Goal: Task Accomplishment & Management: Use online tool/utility

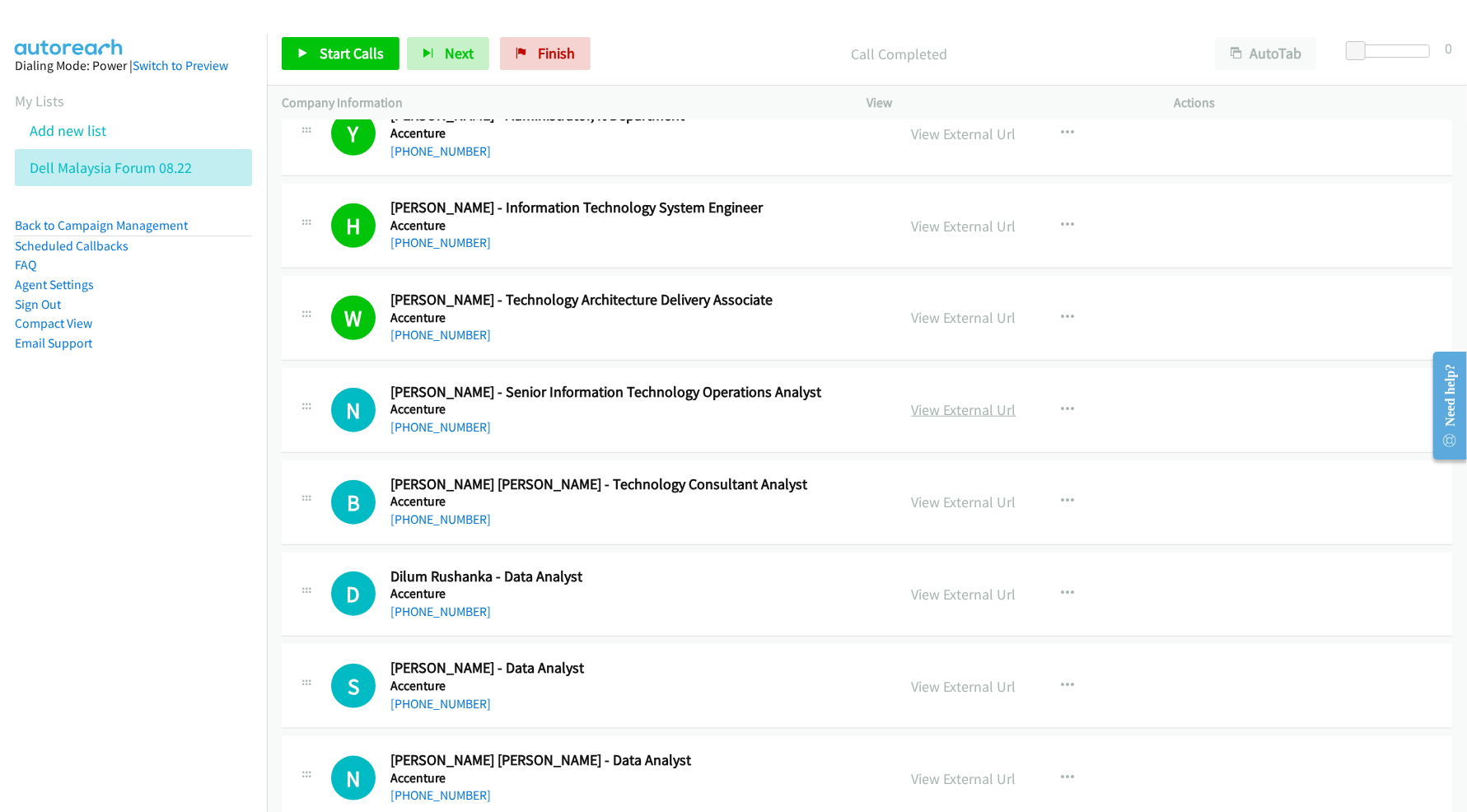
click at [957, 413] on link "View External Url" at bounding box center [964, 410] width 105 height 19
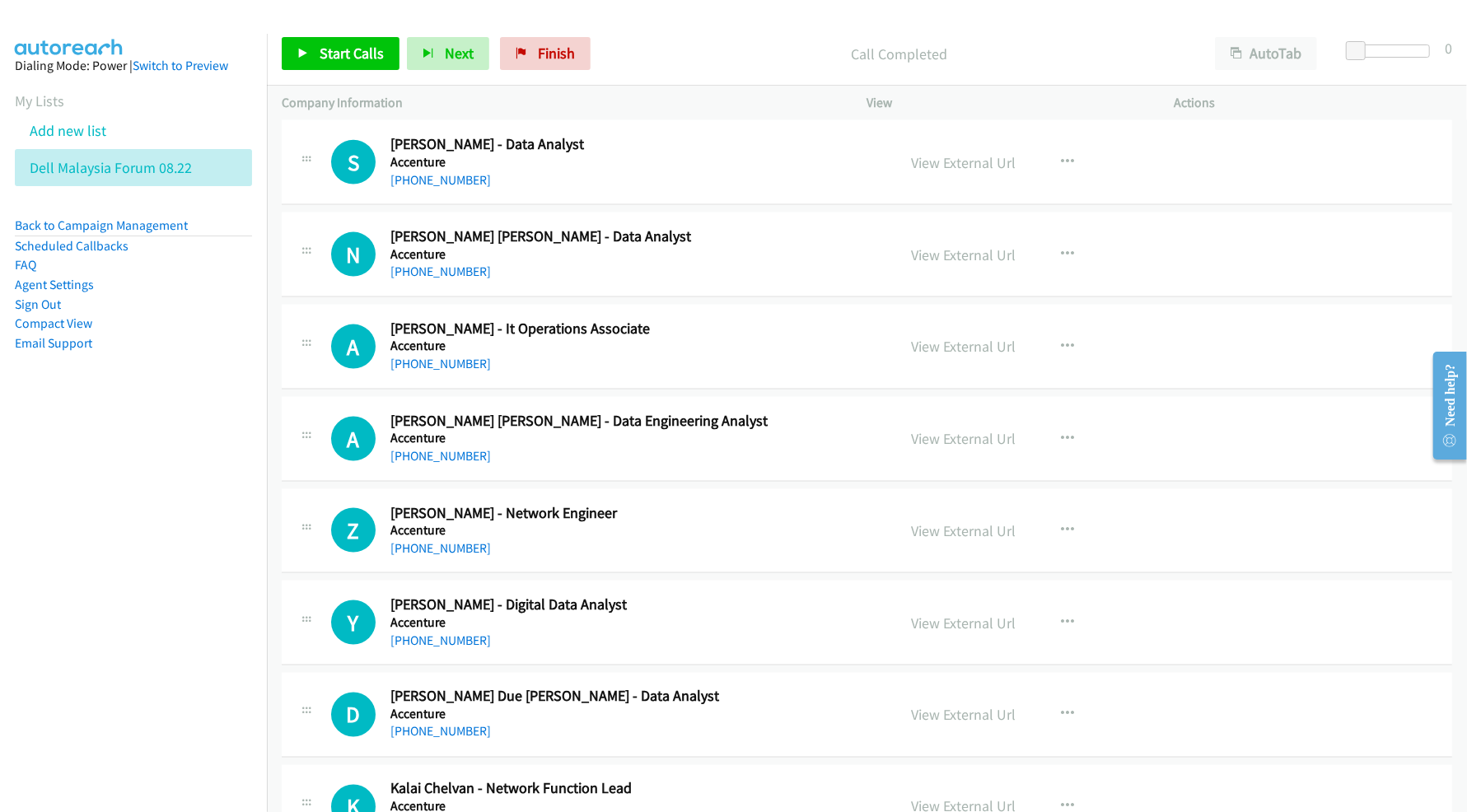
scroll to position [1647, 0]
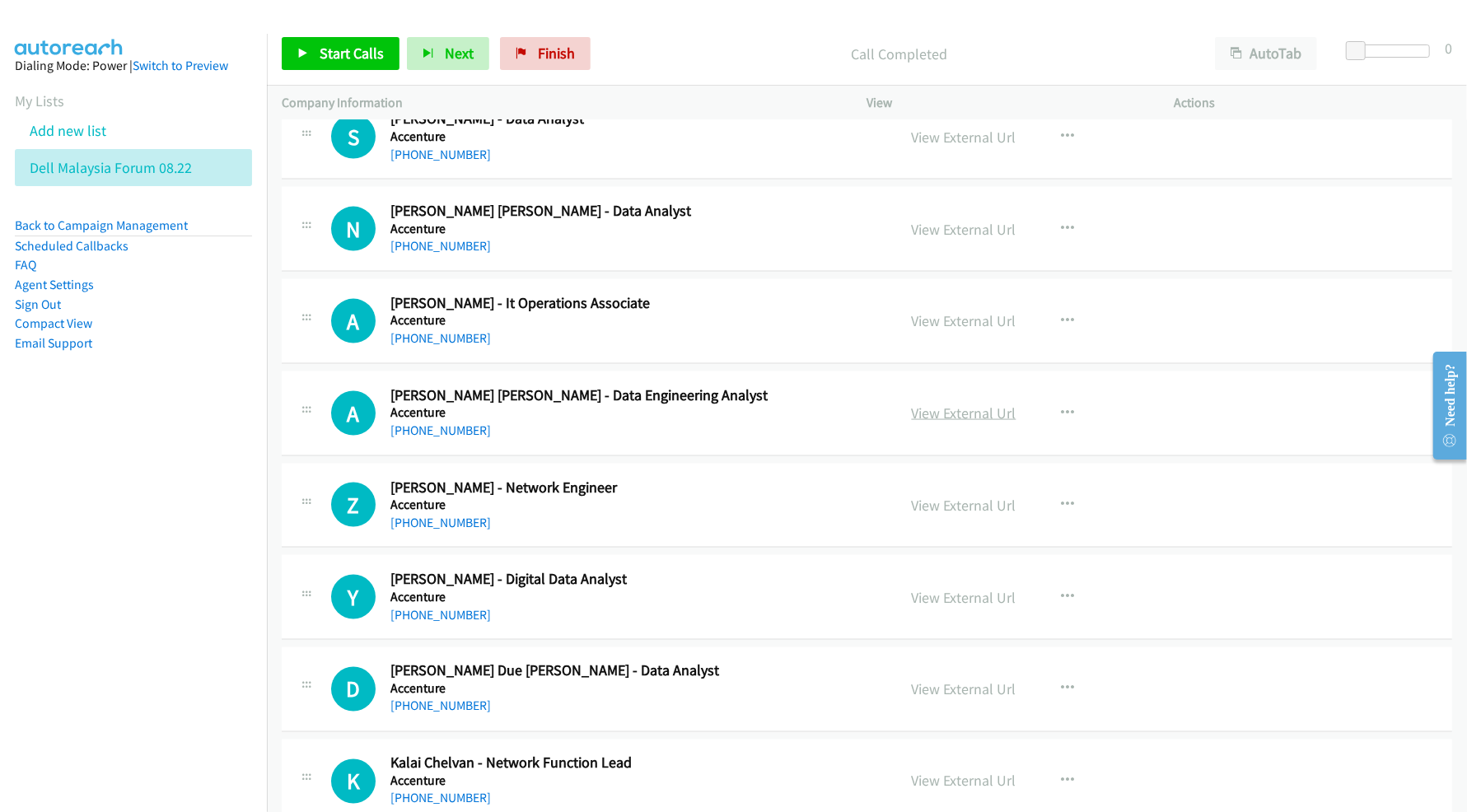
click at [940, 420] on link "View External Url" at bounding box center [964, 413] width 105 height 19
click at [931, 515] on link "View External Url" at bounding box center [964, 505] width 105 height 19
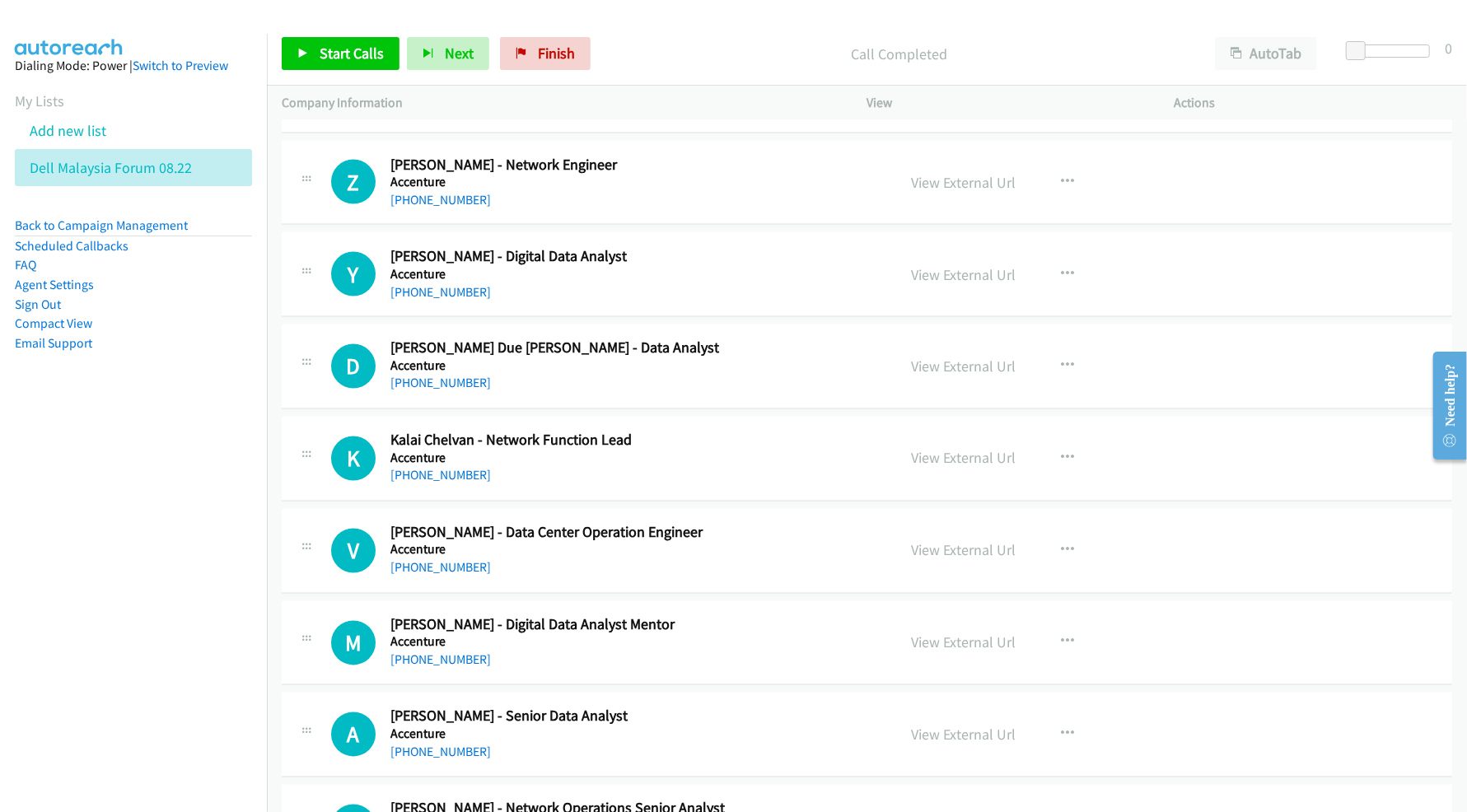
scroll to position [1977, 0]
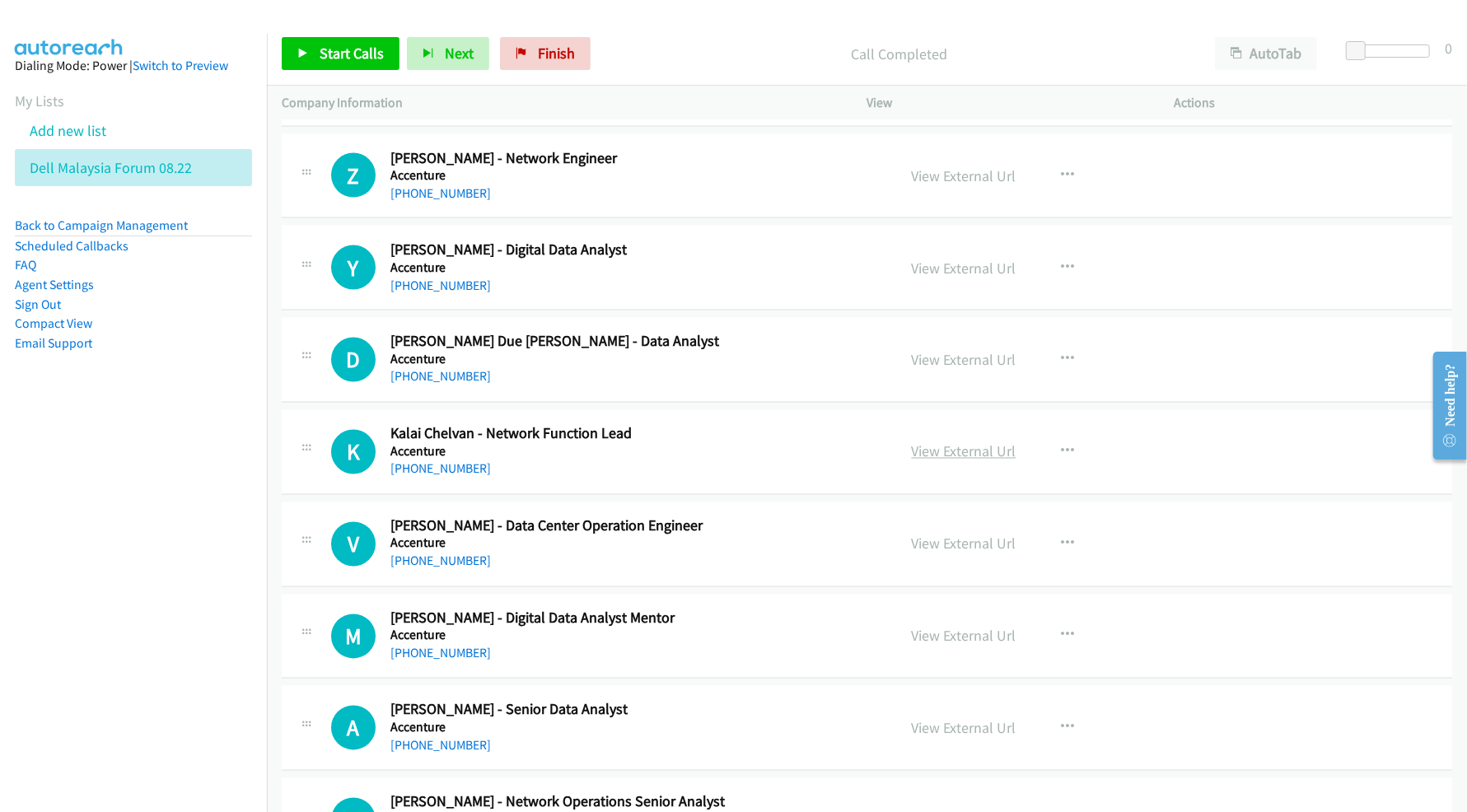
click at [937, 460] on link "View External Url" at bounding box center [964, 452] width 105 height 19
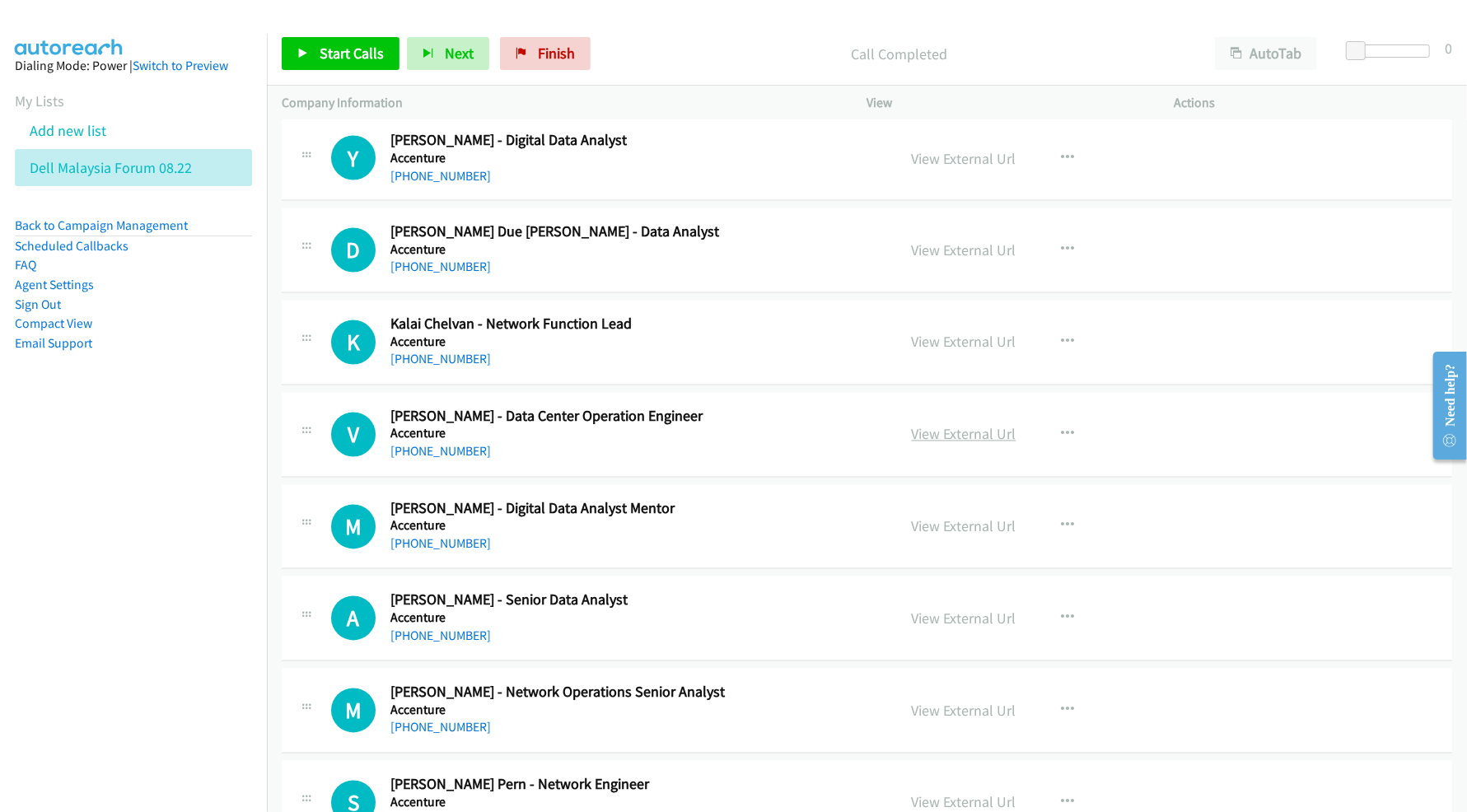
click at [925, 437] on link "View External Url" at bounding box center [964, 435] width 105 height 19
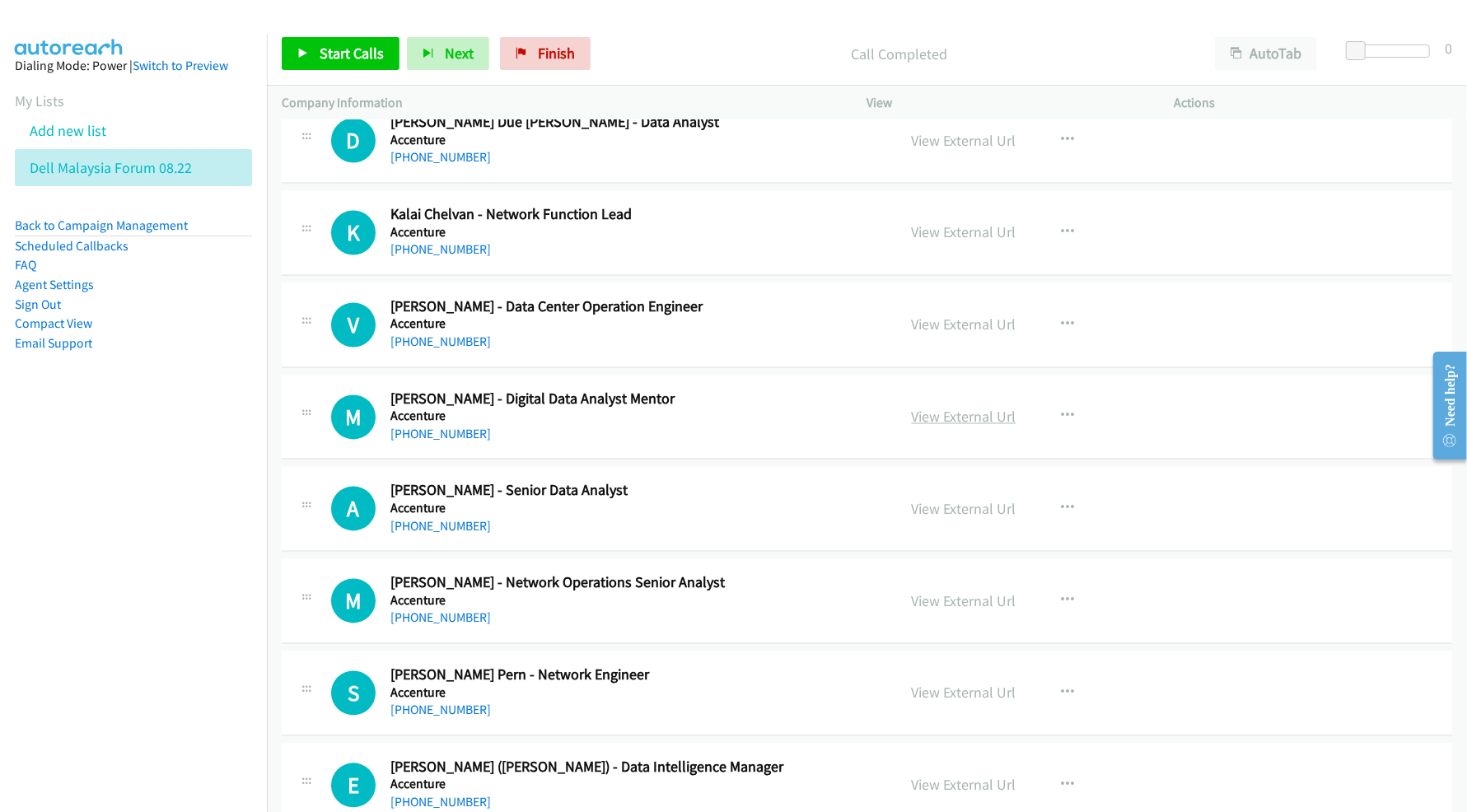
click at [937, 423] on link "View External Url" at bounding box center [964, 417] width 105 height 19
click at [937, 511] on link "View External Url" at bounding box center [964, 509] width 105 height 19
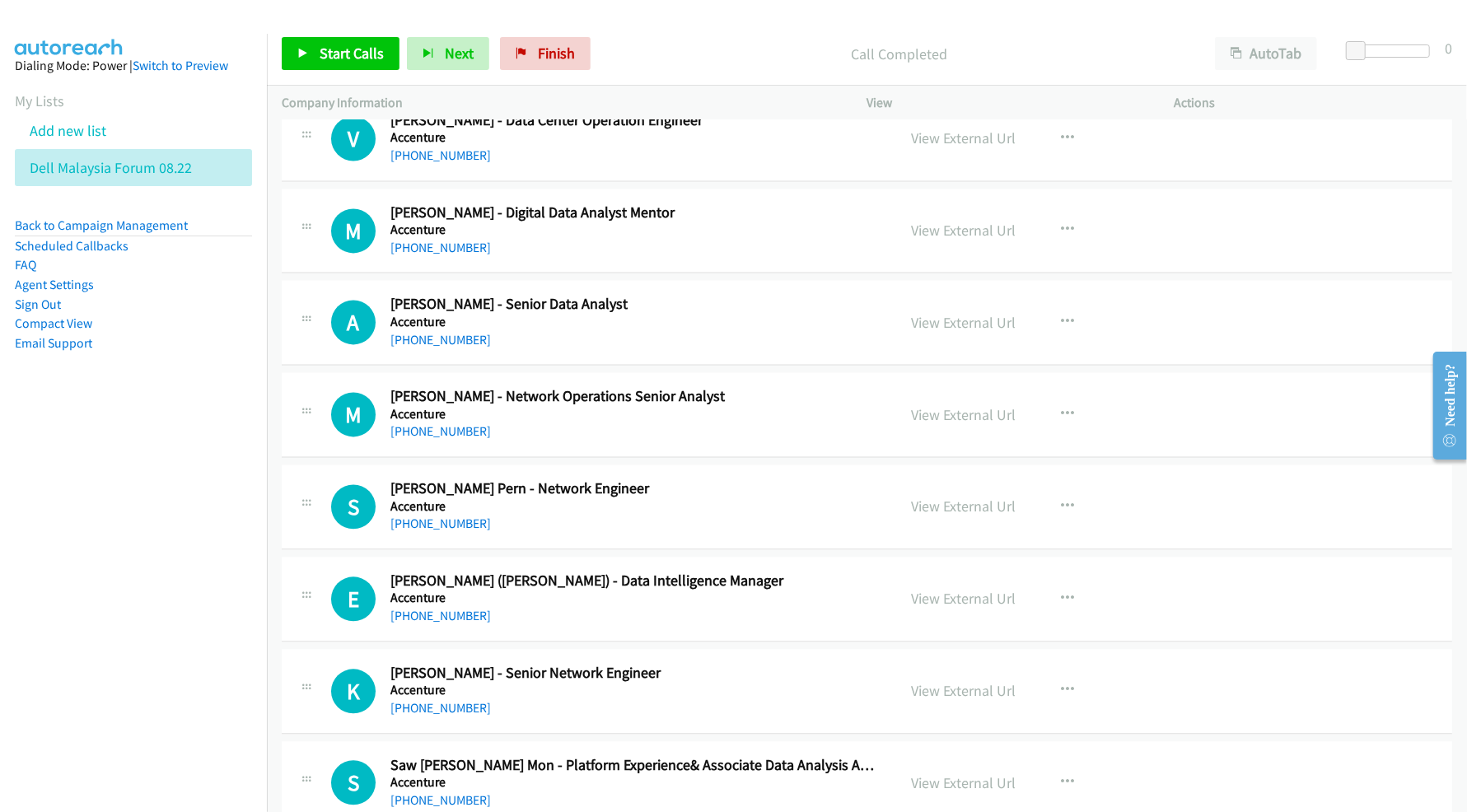
scroll to position [2417, 0]
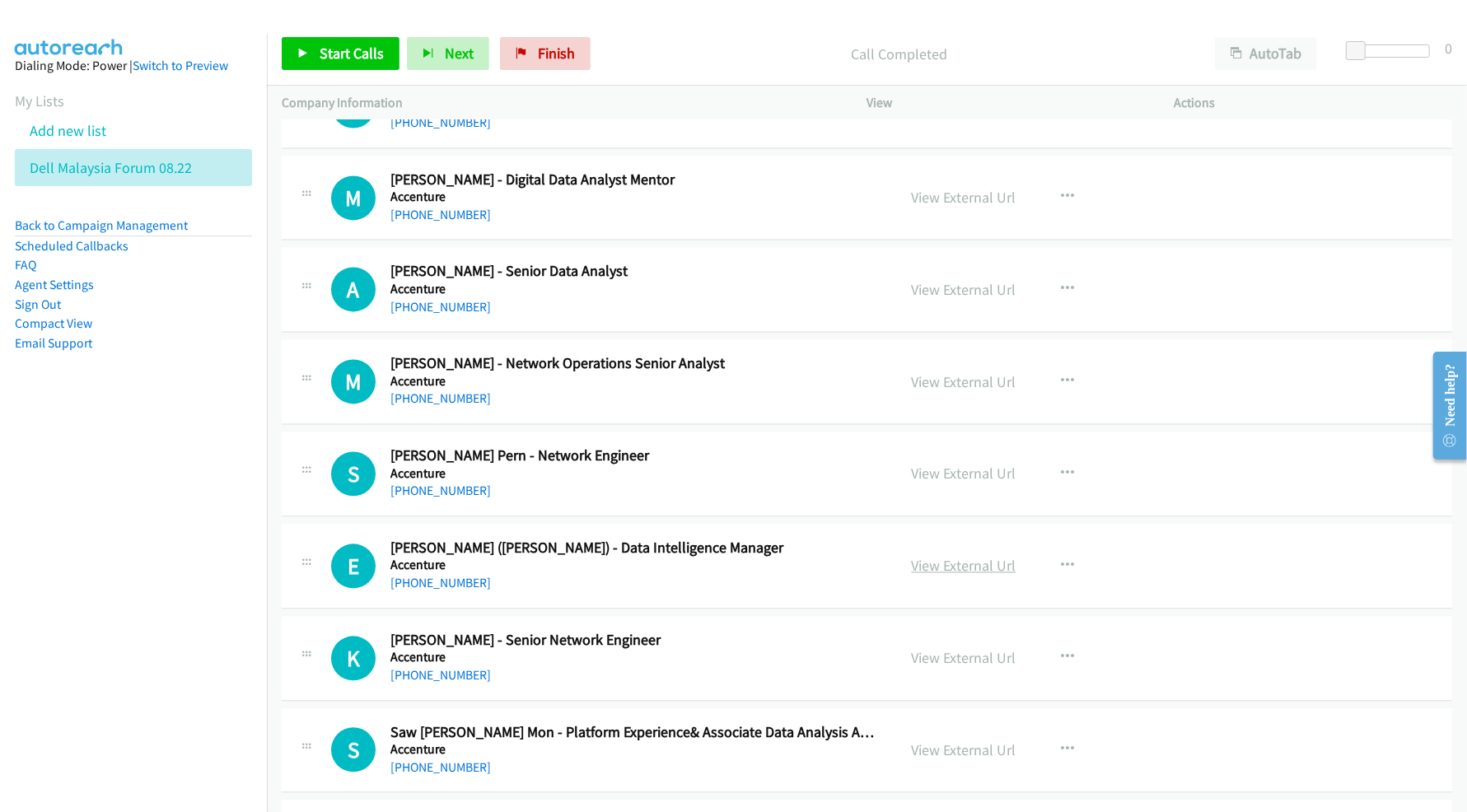
click at [956, 566] on link "View External Url" at bounding box center [964, 566] width 105 height 19
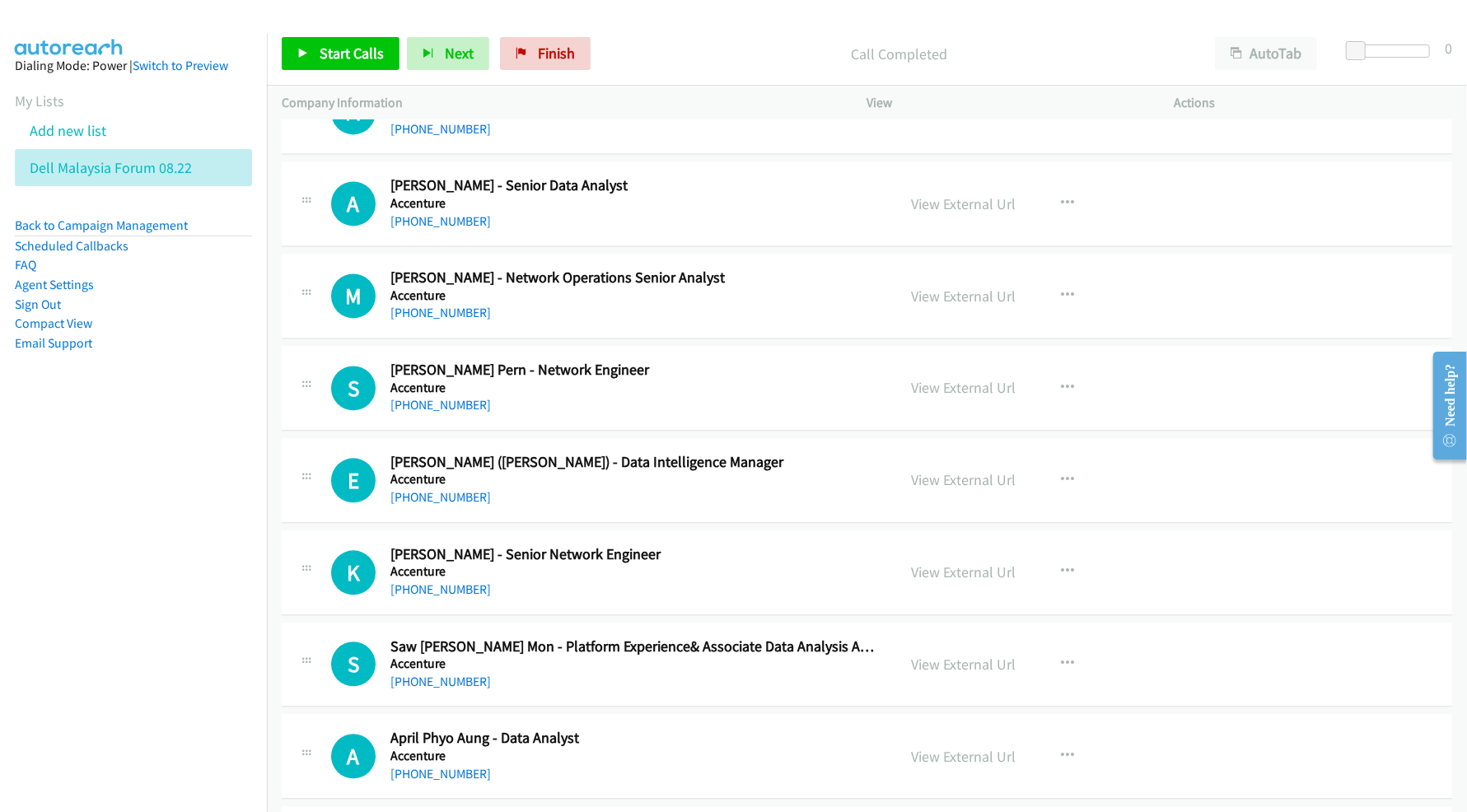
scroll to position [2526, 0]
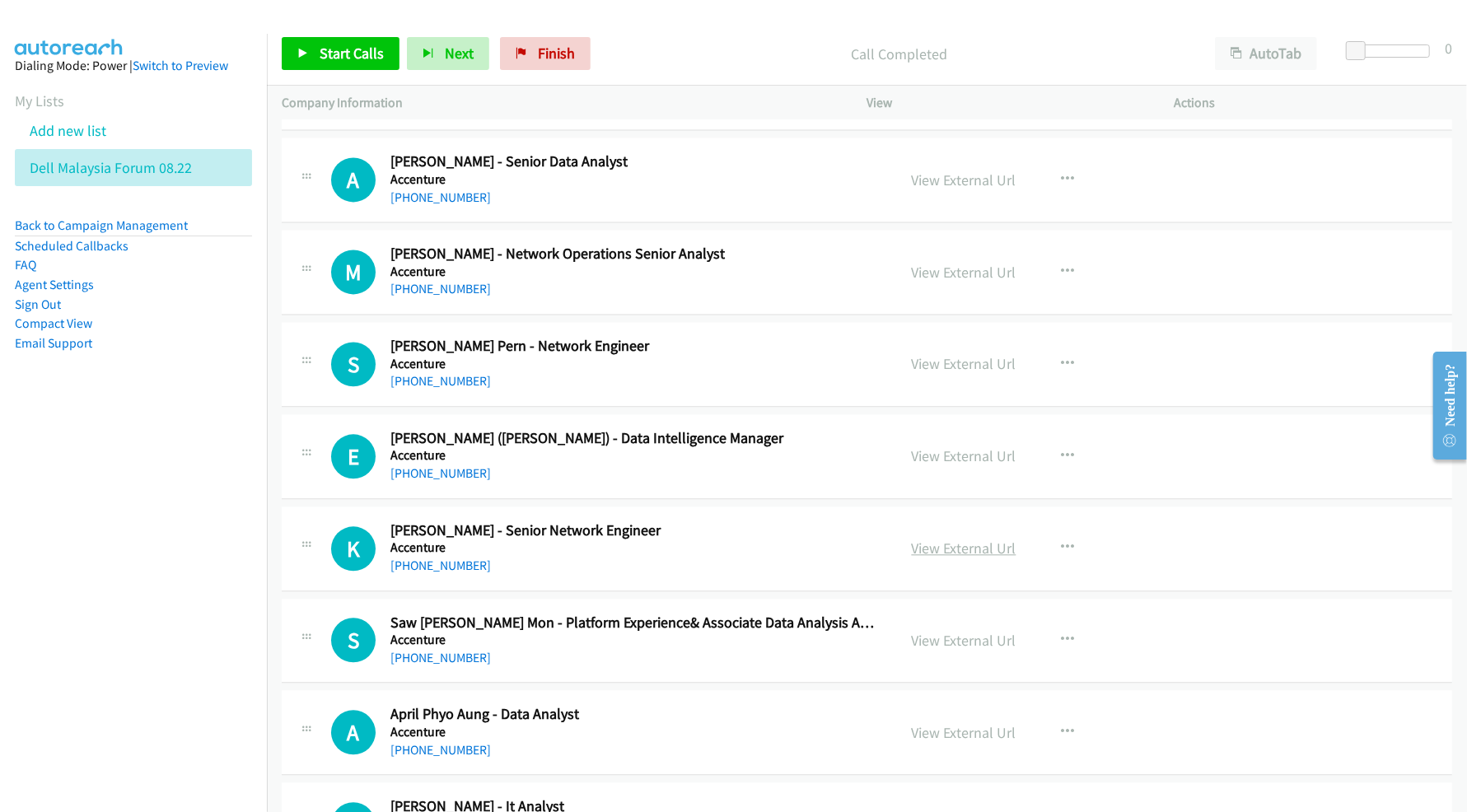
click at [925, 557] on link "View External Url" at bounding box center [964, 548] width 105 height 19
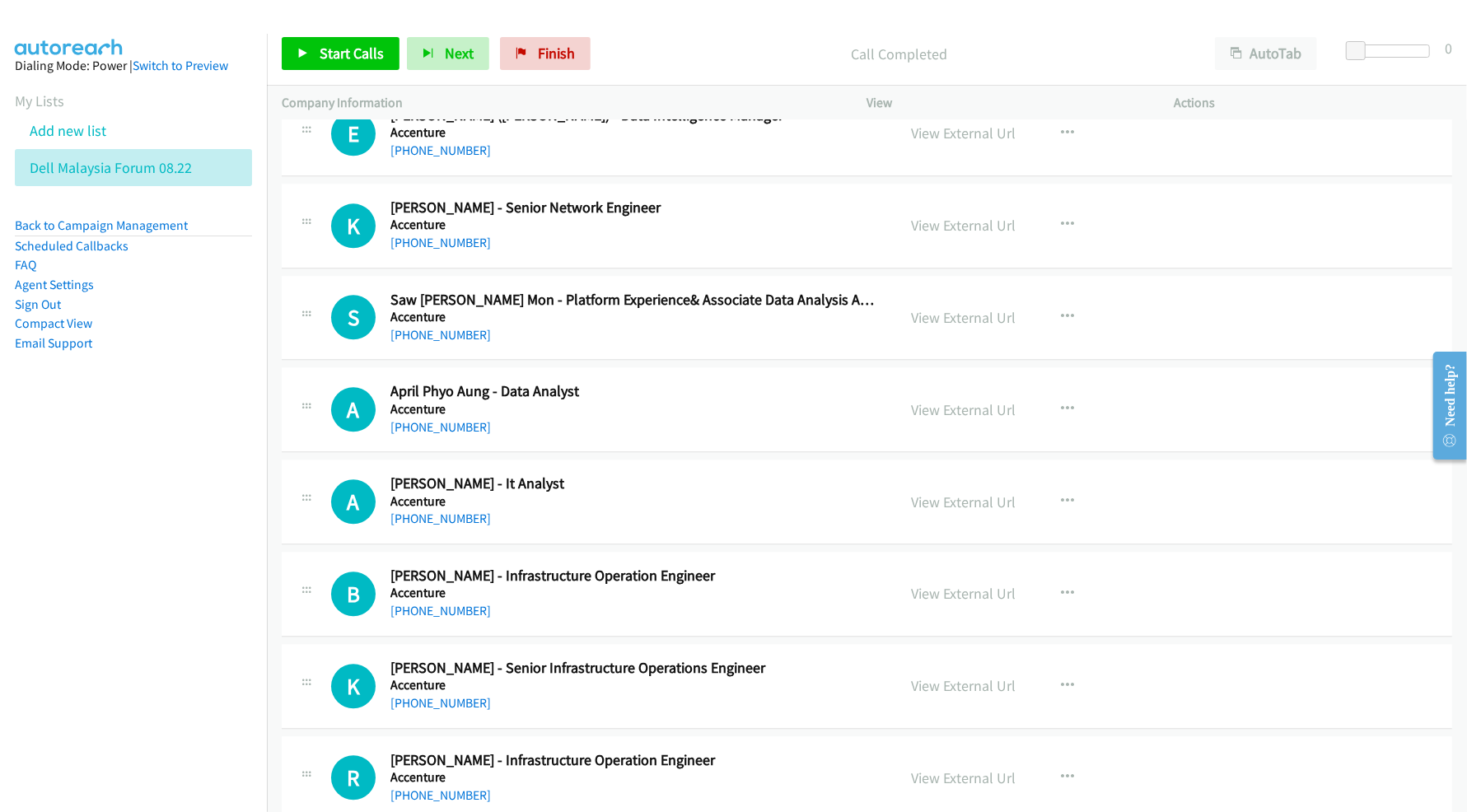
scroll to position [2855, 0]
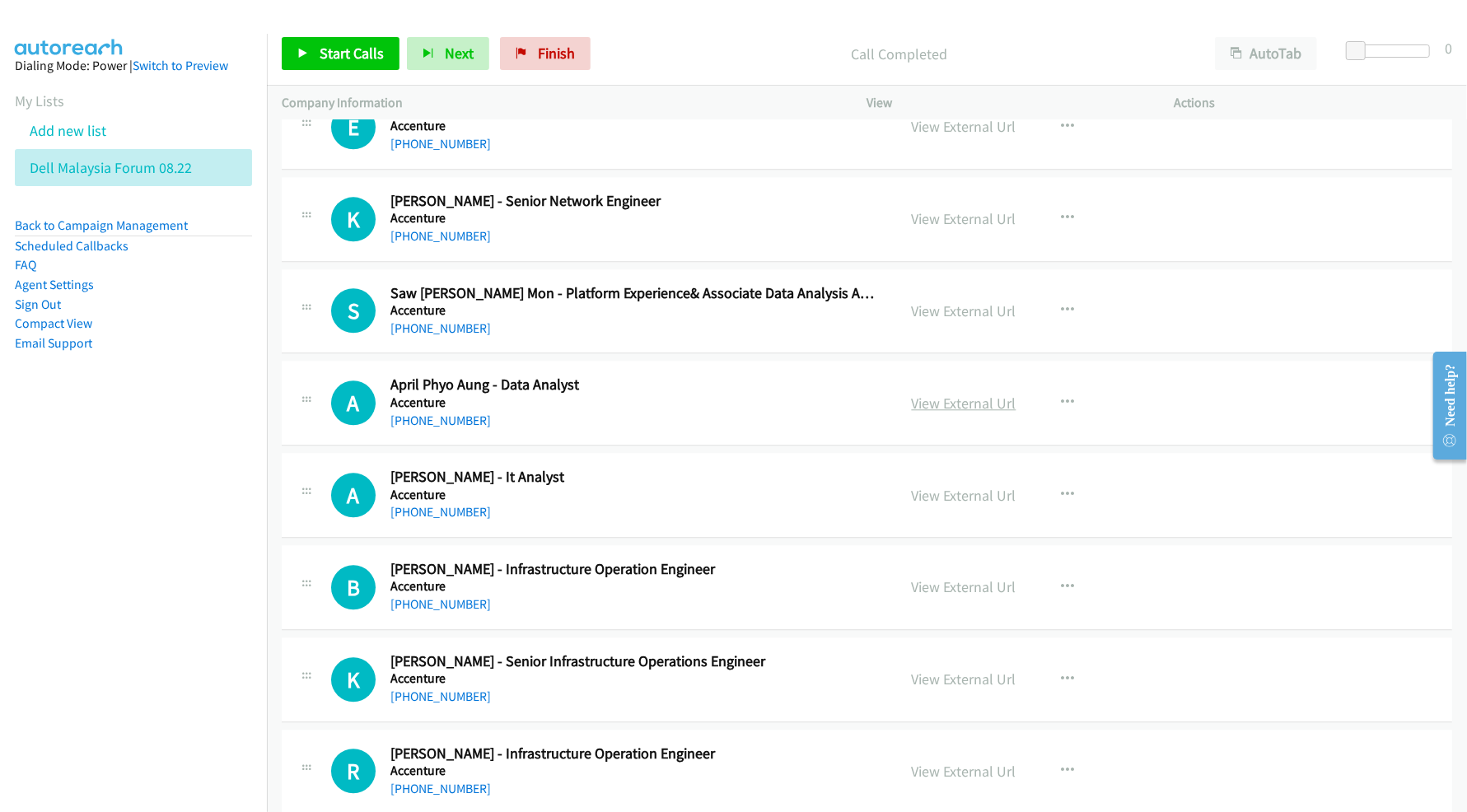
click at [958, 412] on link "View External Url" at bounding box center [964, 404] width 105 height 19
click at [941, 501] on link "View External Url" at bounding box center [964, 496] width 105 height 19
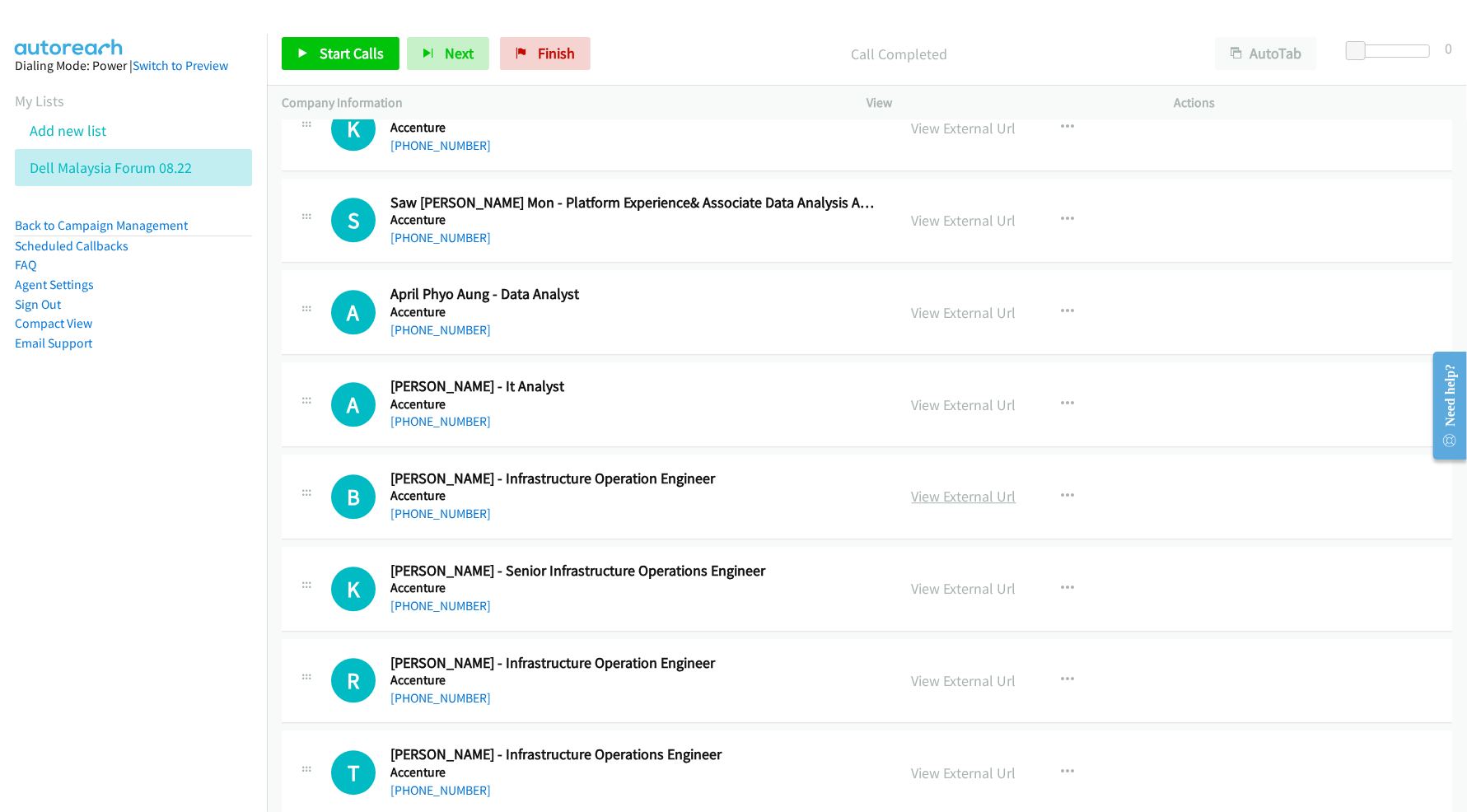
scroll to position [2966, 0]
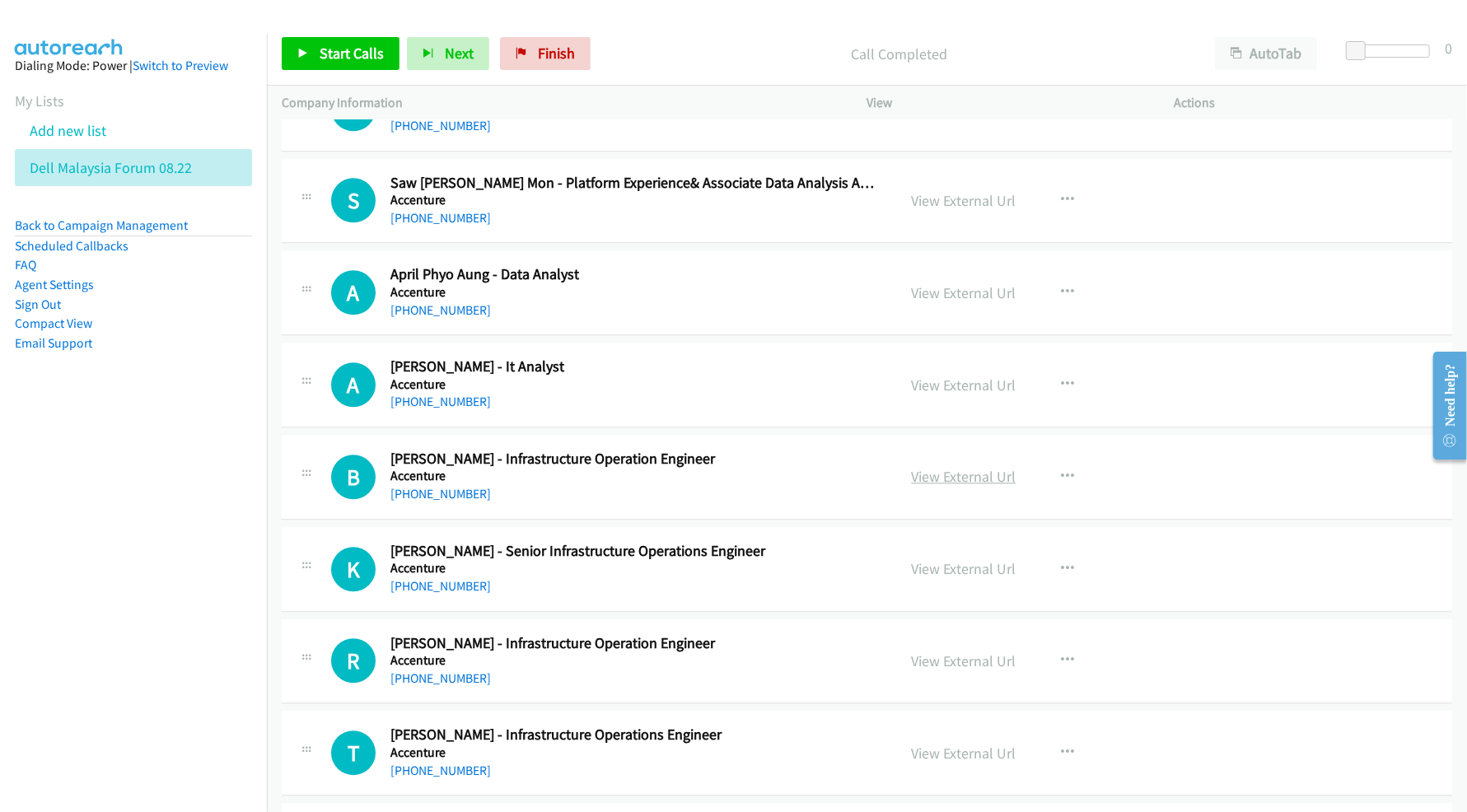
click at [953, 486] on link "View External Url" at bounding box center [964, 476] width 105 height 19
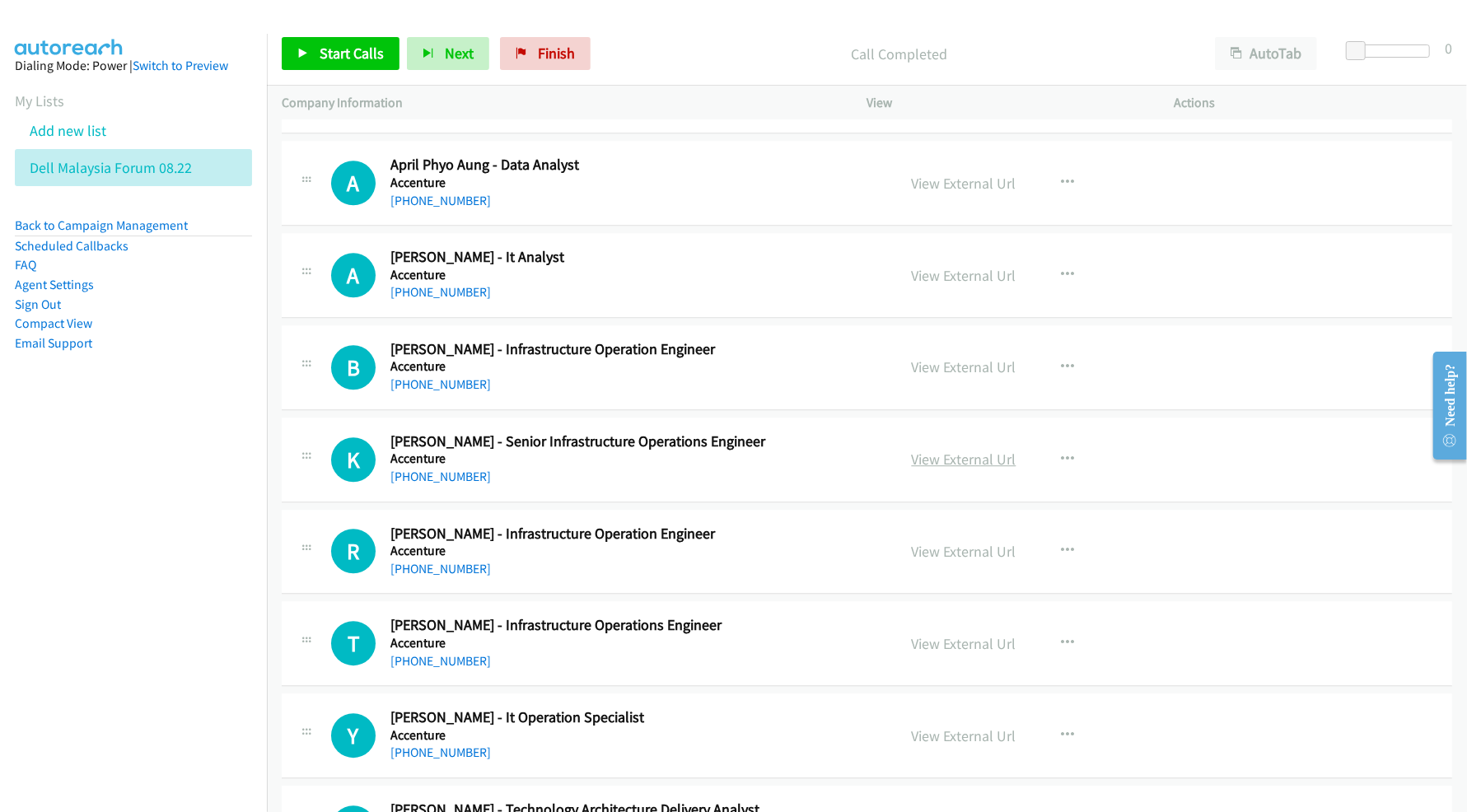
click at [964, 469] on link "View External Url" at bounding box center [964, 460] width 105 height 19
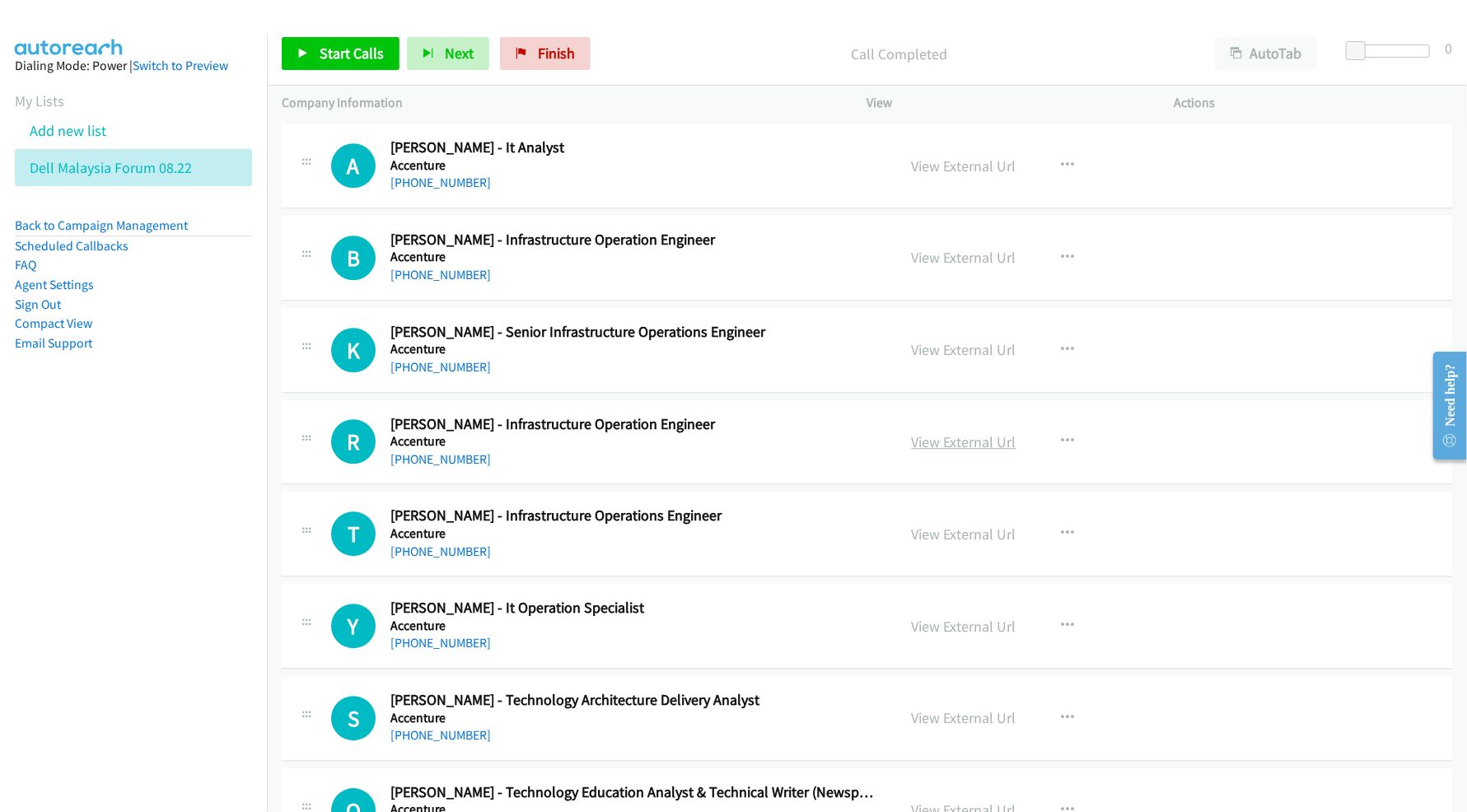
click at [940, 451] on link "View External Url" at bounding box center [964, 442] width 105 height 19
click at [924, 540] on link "View External Url" at bounding box center [964, 535] width 105 height 19
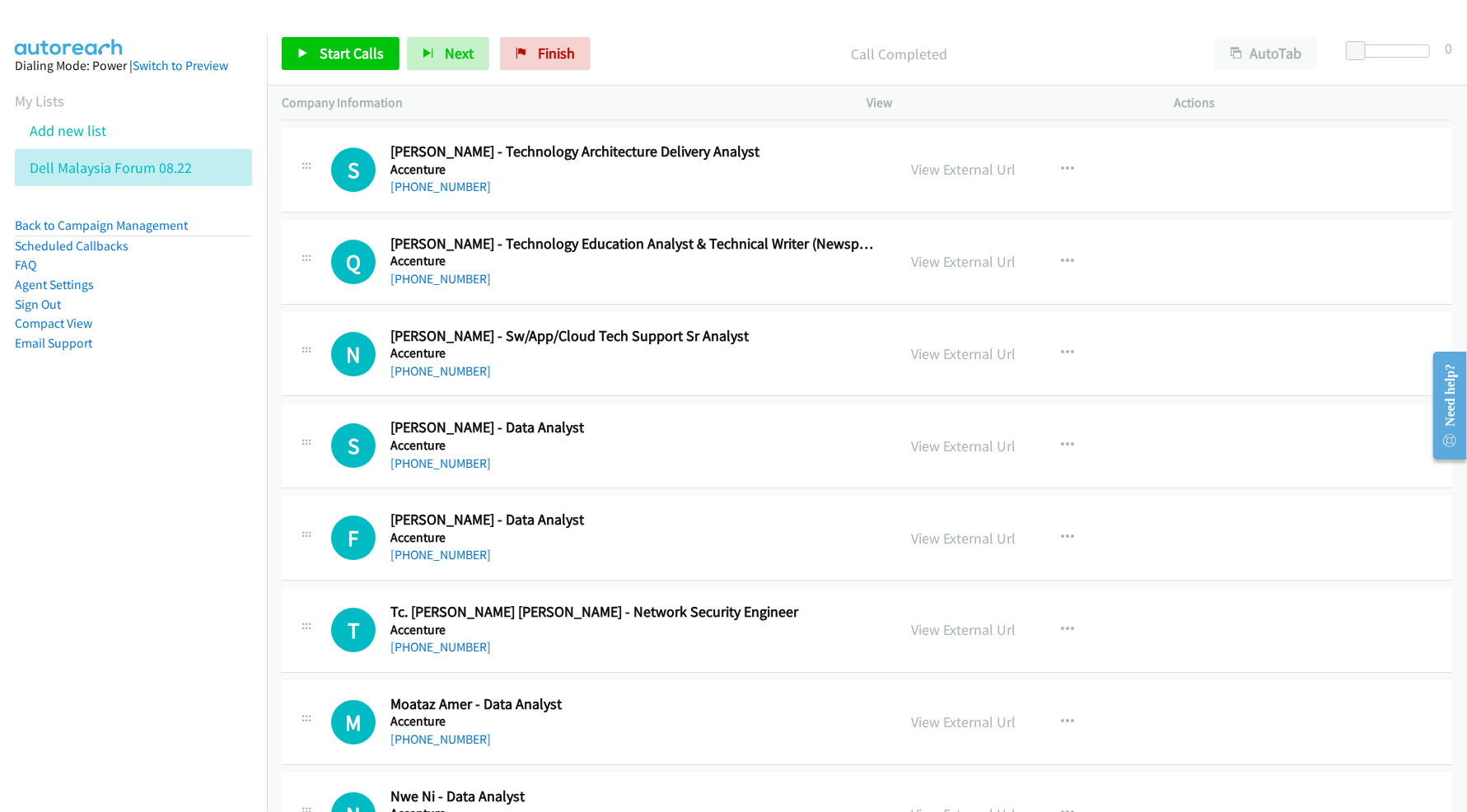
scroll to position [3734, 0]
click at [960, 363] on link "View External Url" at bounding box center [964, 353] width 105 height 19
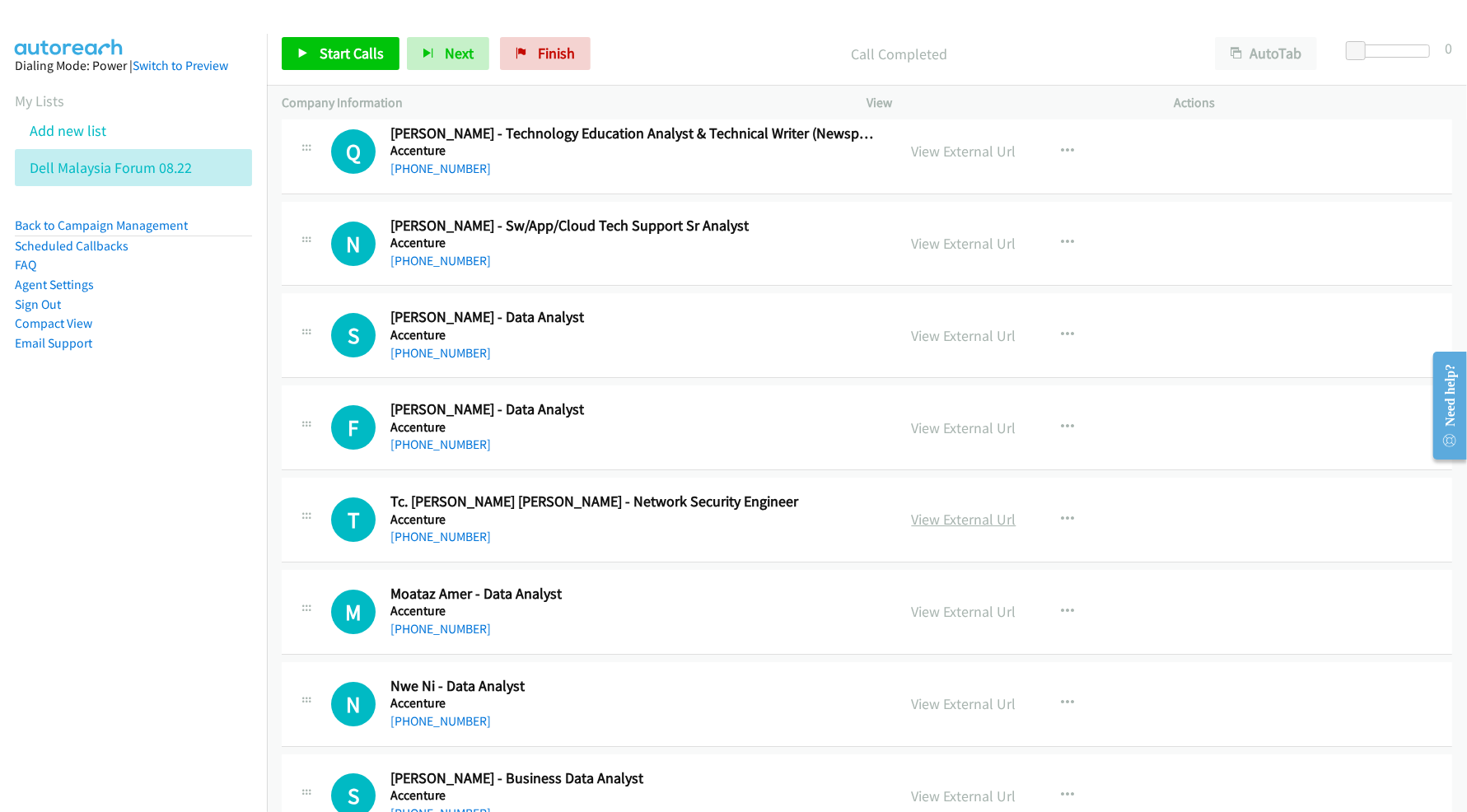
click at [936, 529] on link "View External Url" at bounding box center [964, 520] width 105 height 19
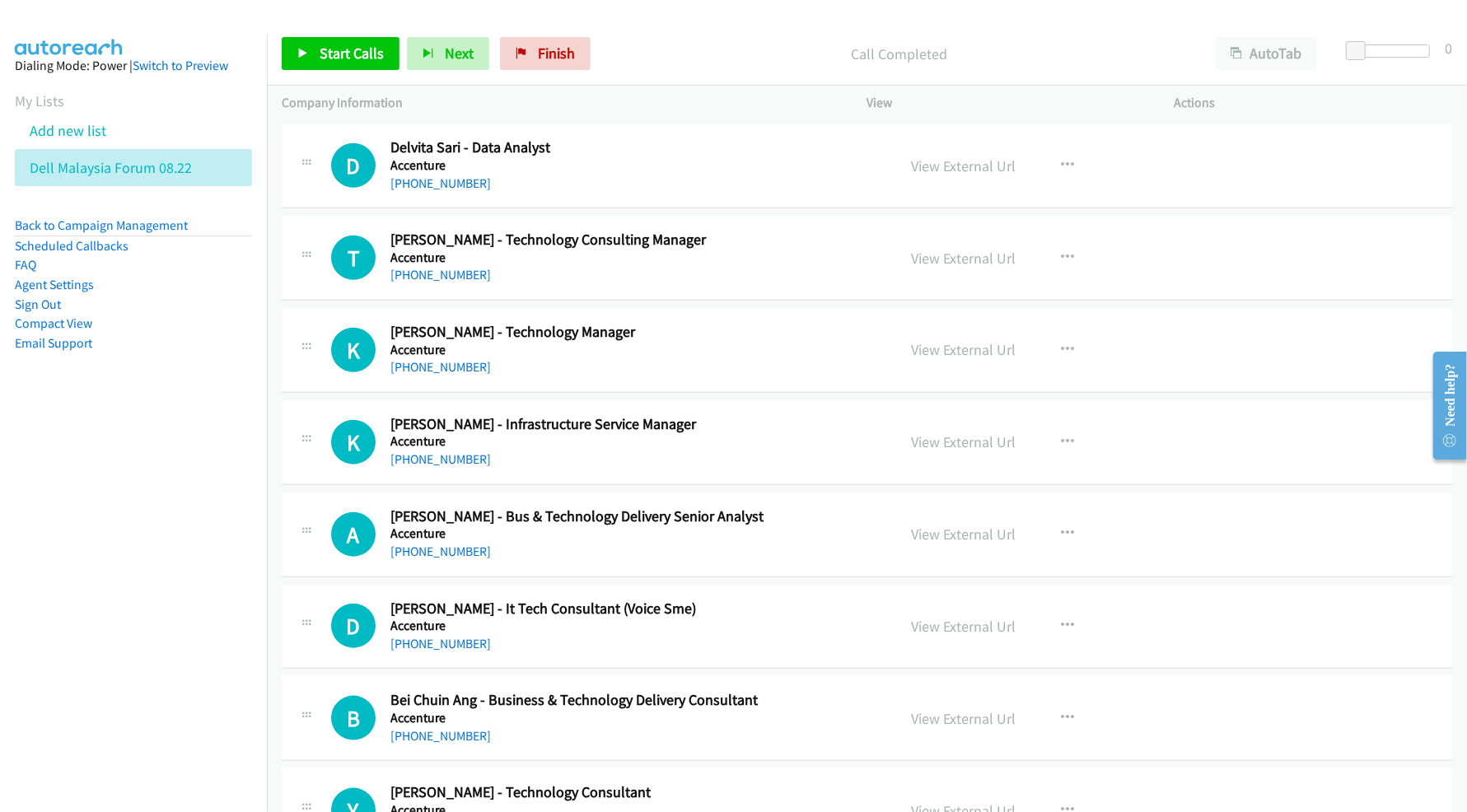
scroll to position [5492, 0]
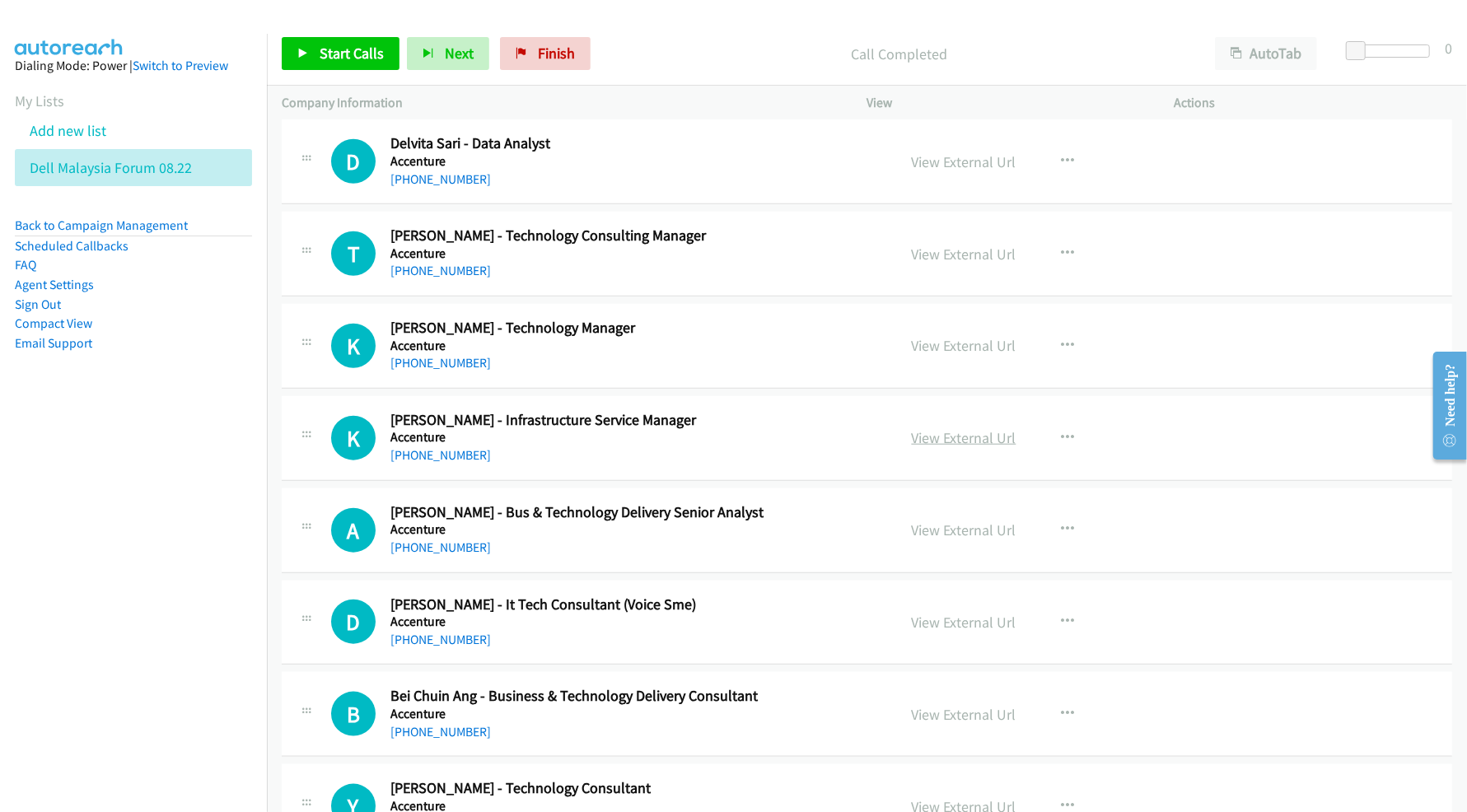
click at [959, 447] on link "View External Url" at bounding box center [964, 438] width 105 height 19
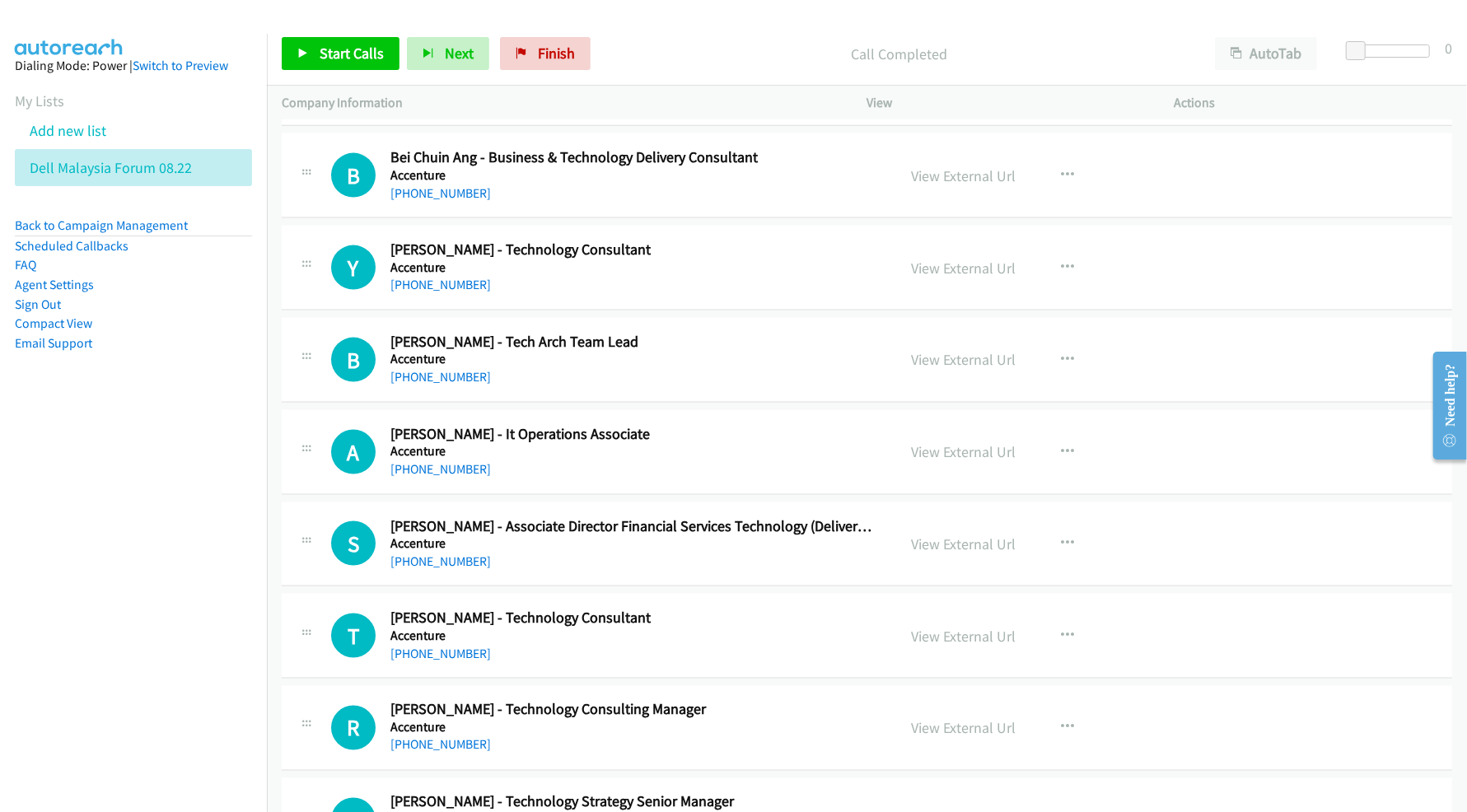
scroll to position [6041, 0]
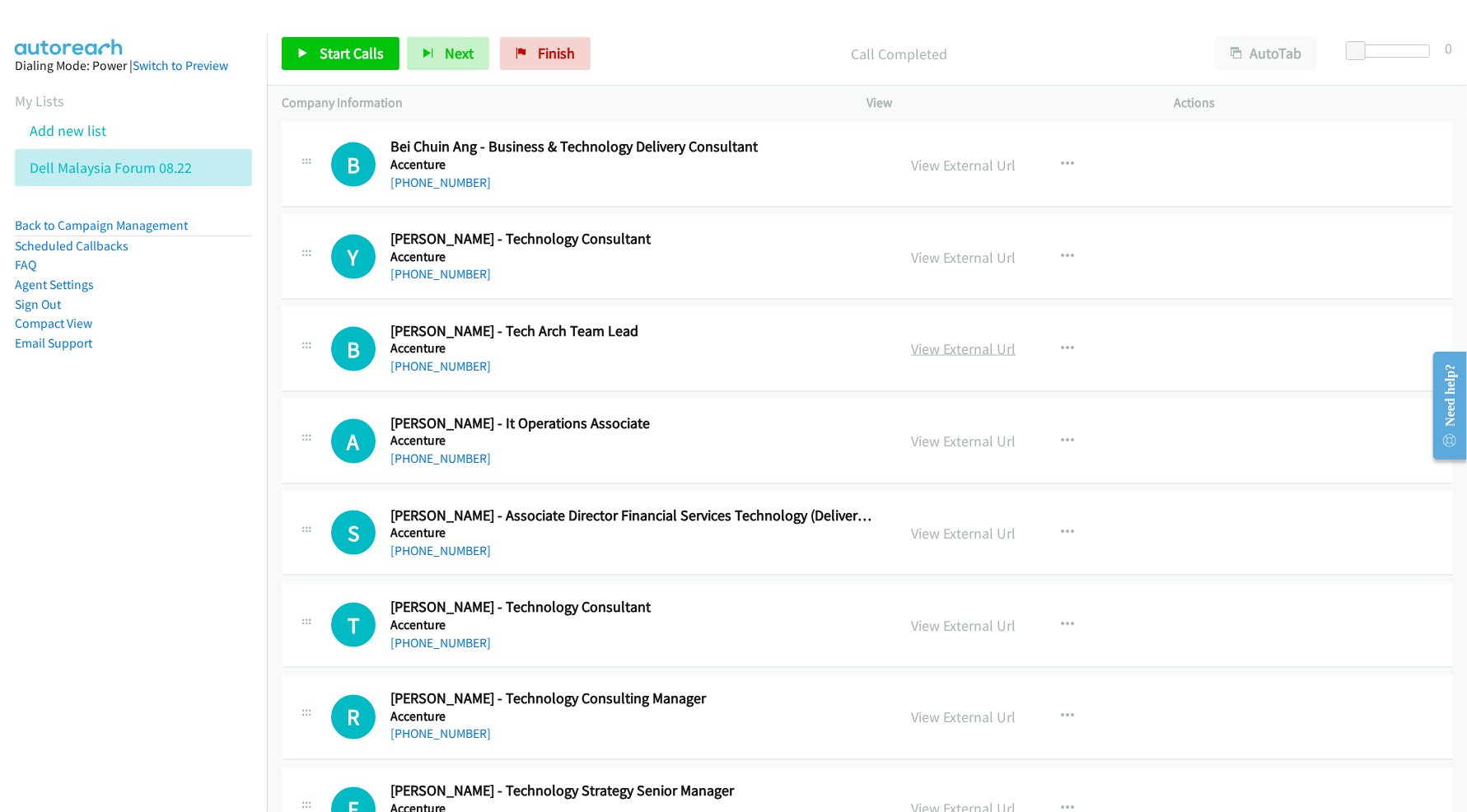
click at [950, 358] on link "View External Url" at bounding box center [964, 349] width 105 height 19
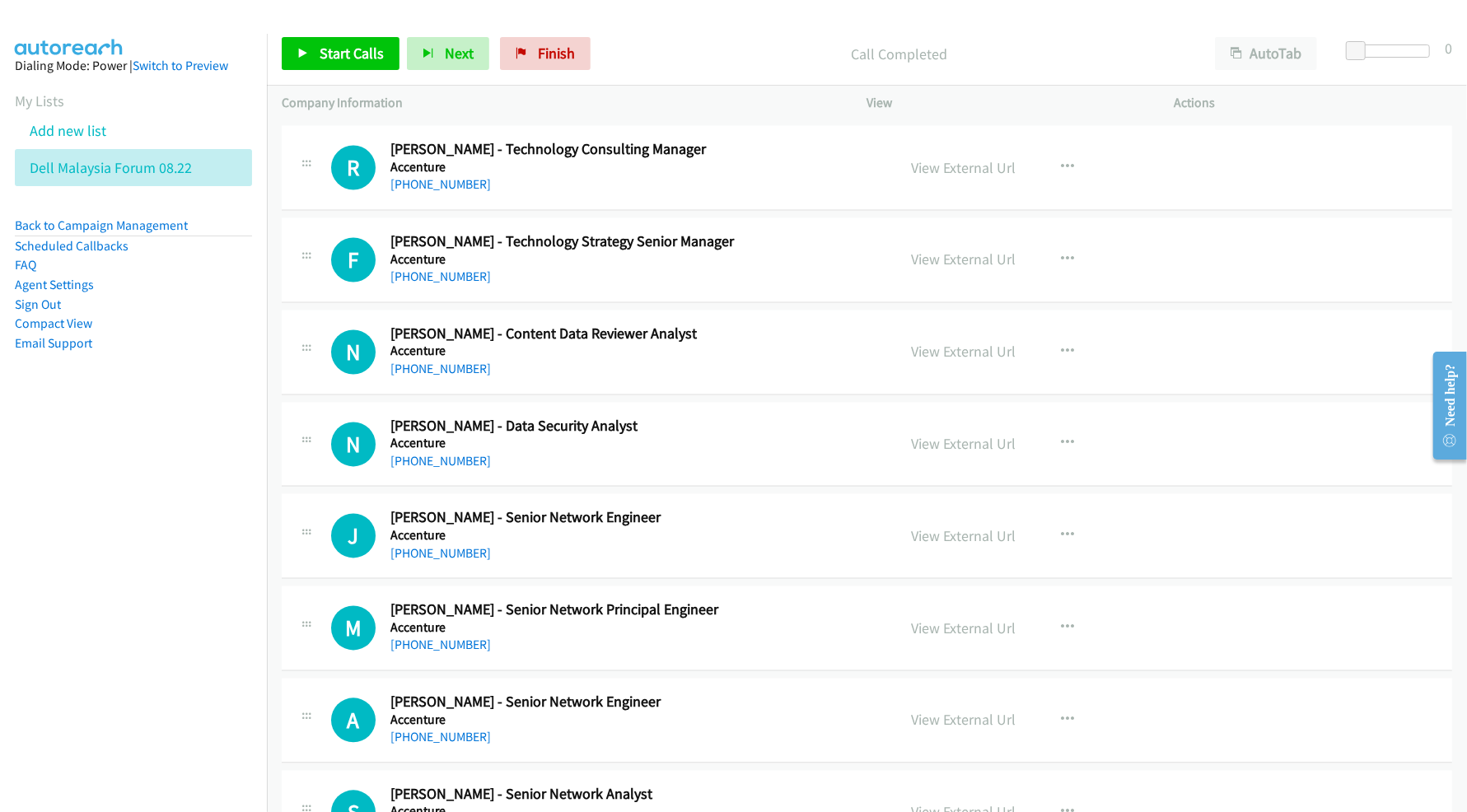
scroll to position [6701, 0]
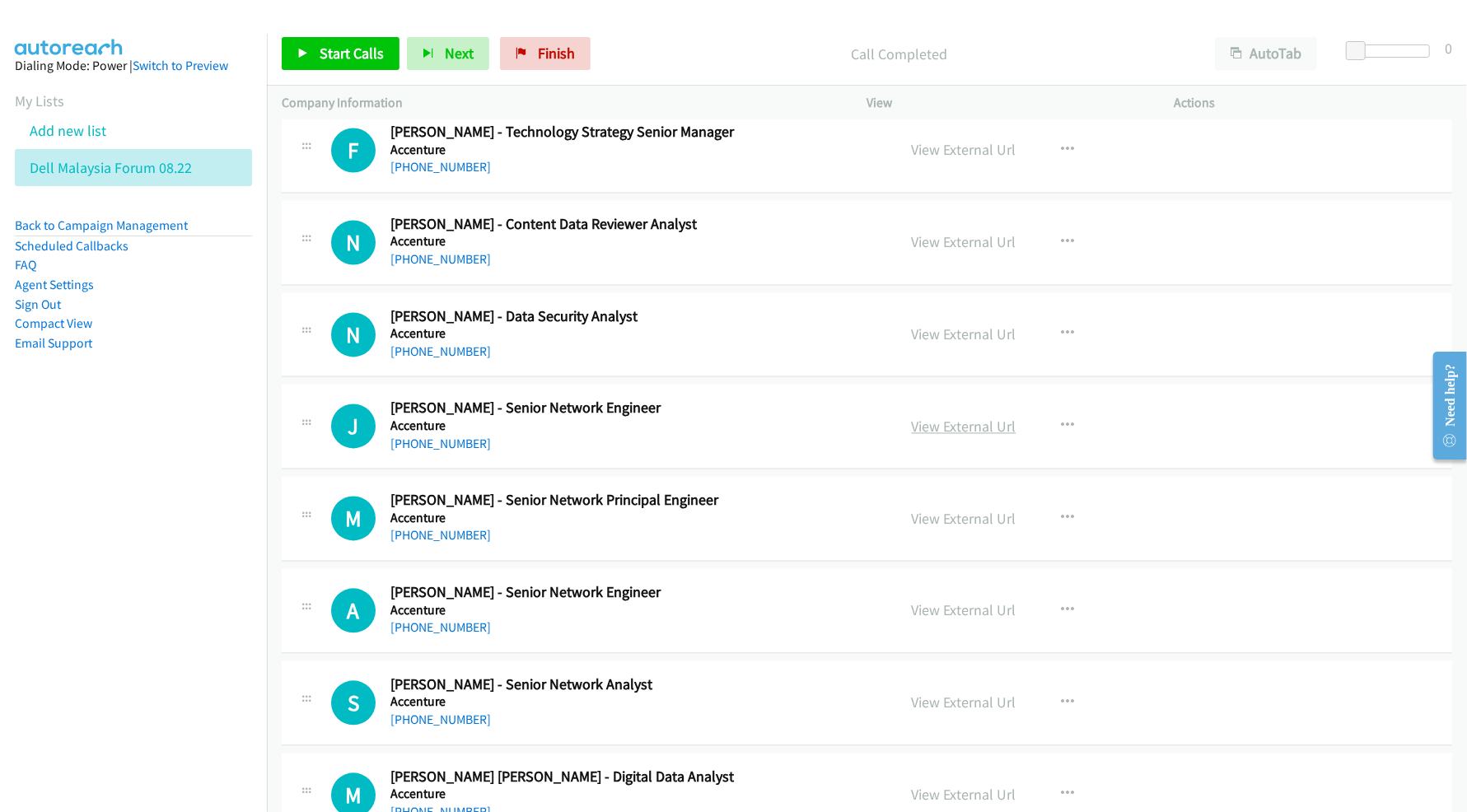
click at [962, 437] on link "View External Url" at bounding box center [964, 428] width 105 height 19
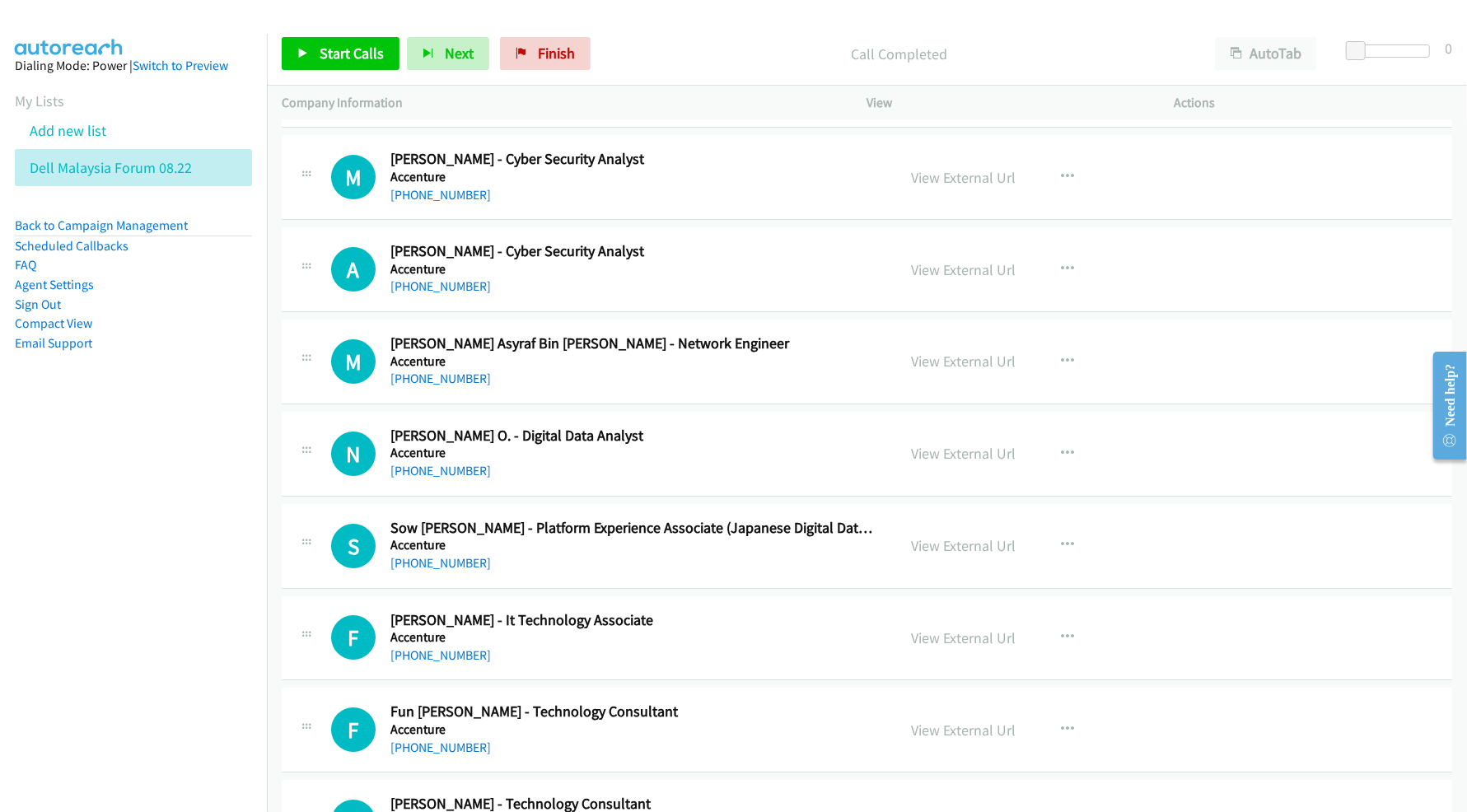
scroll to position [8458, 0]
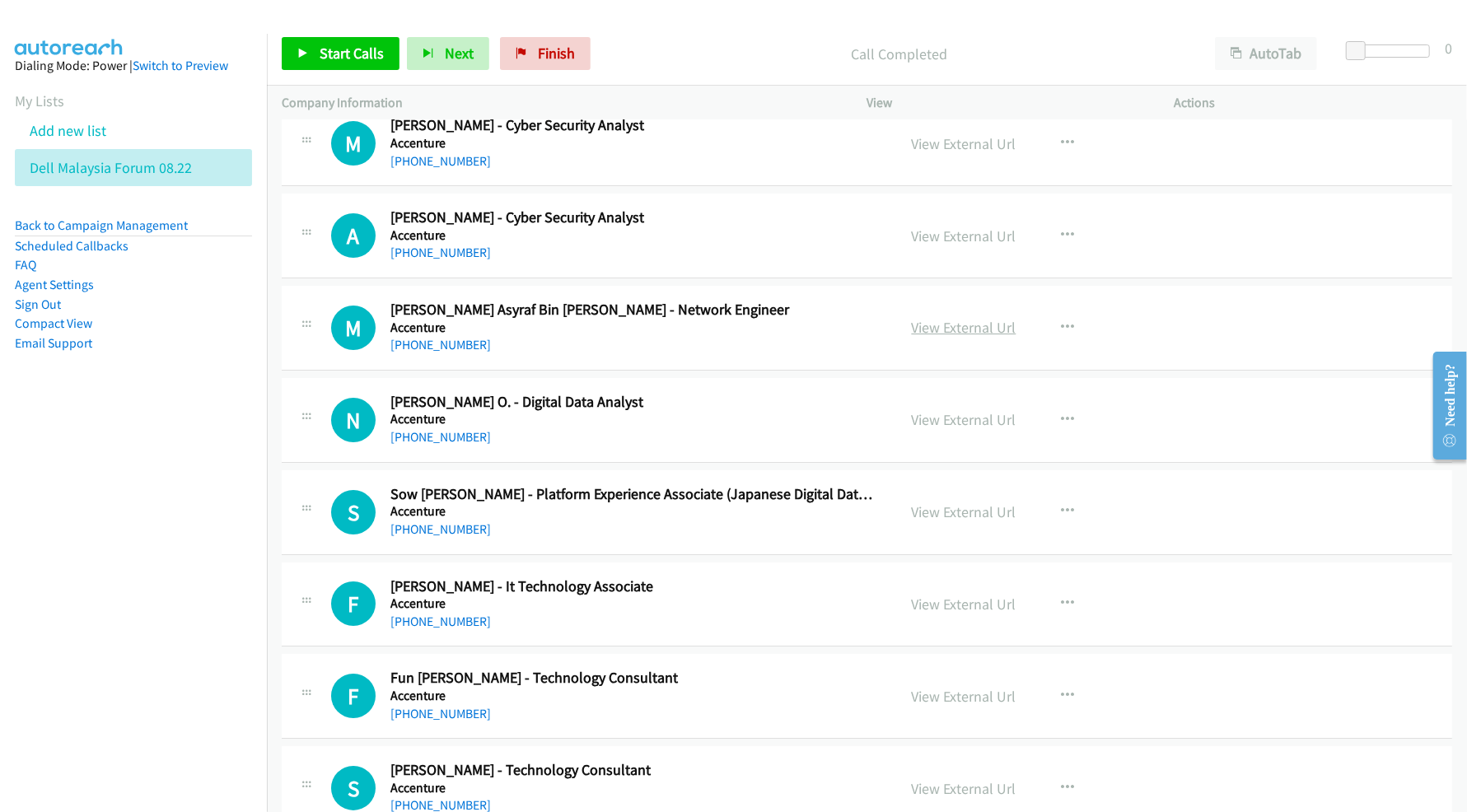
click at [925, 337] on link "View External Url" at bounding box center [964, 328] width 105 height 19
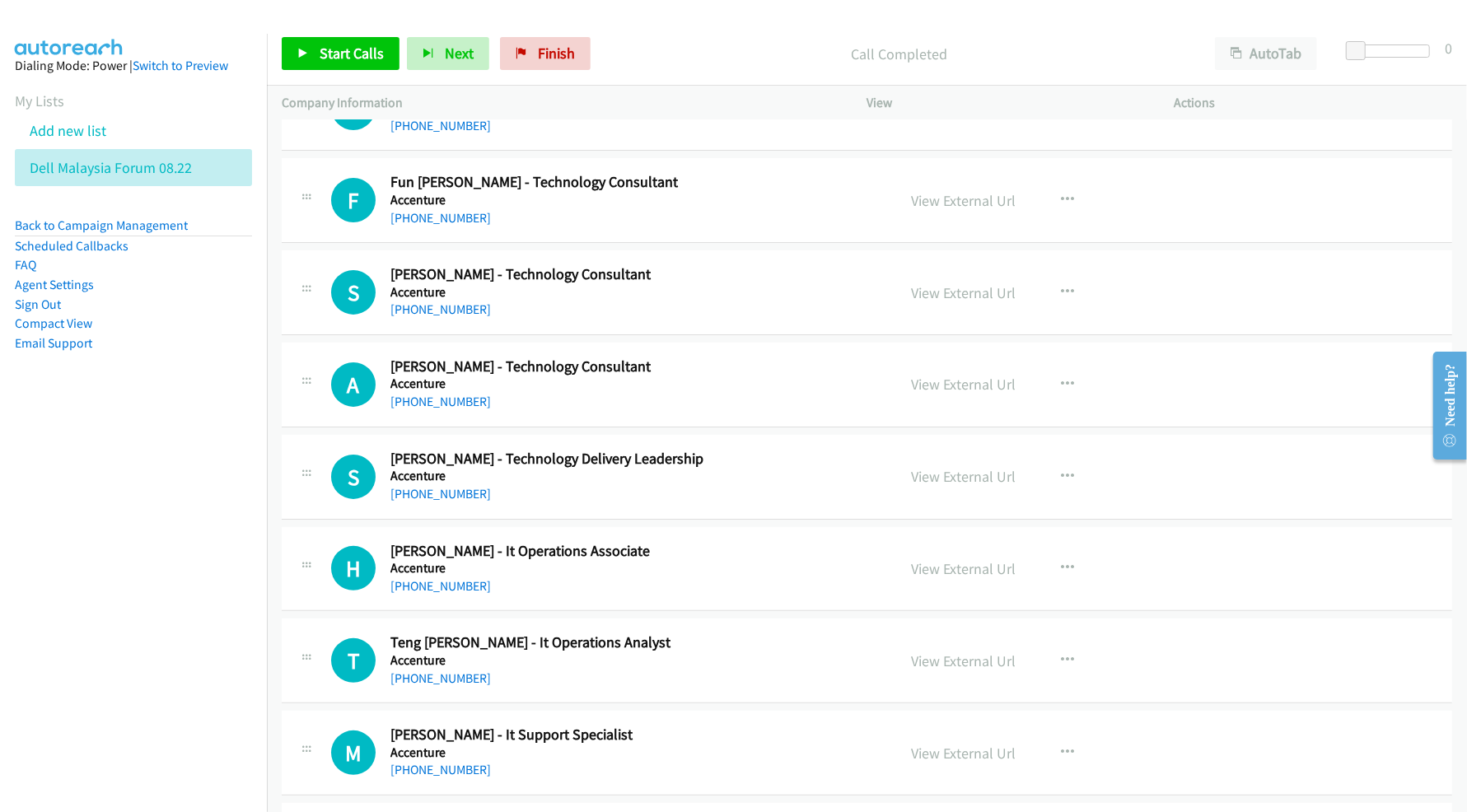
scroll to position [9007, 0]
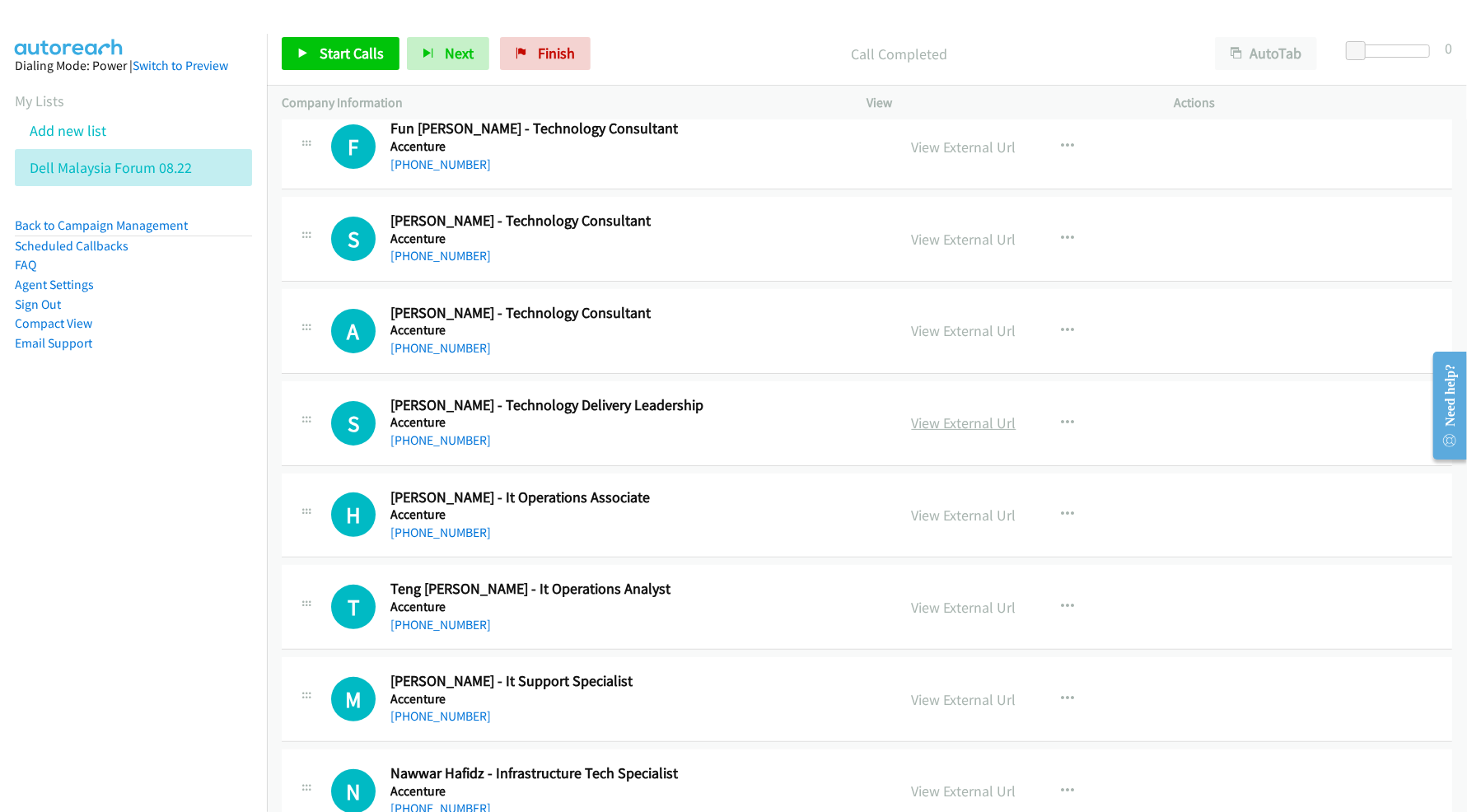
click at [984, 433] on link "View External Url" at bounding box center [964, 423] width 105 height 19
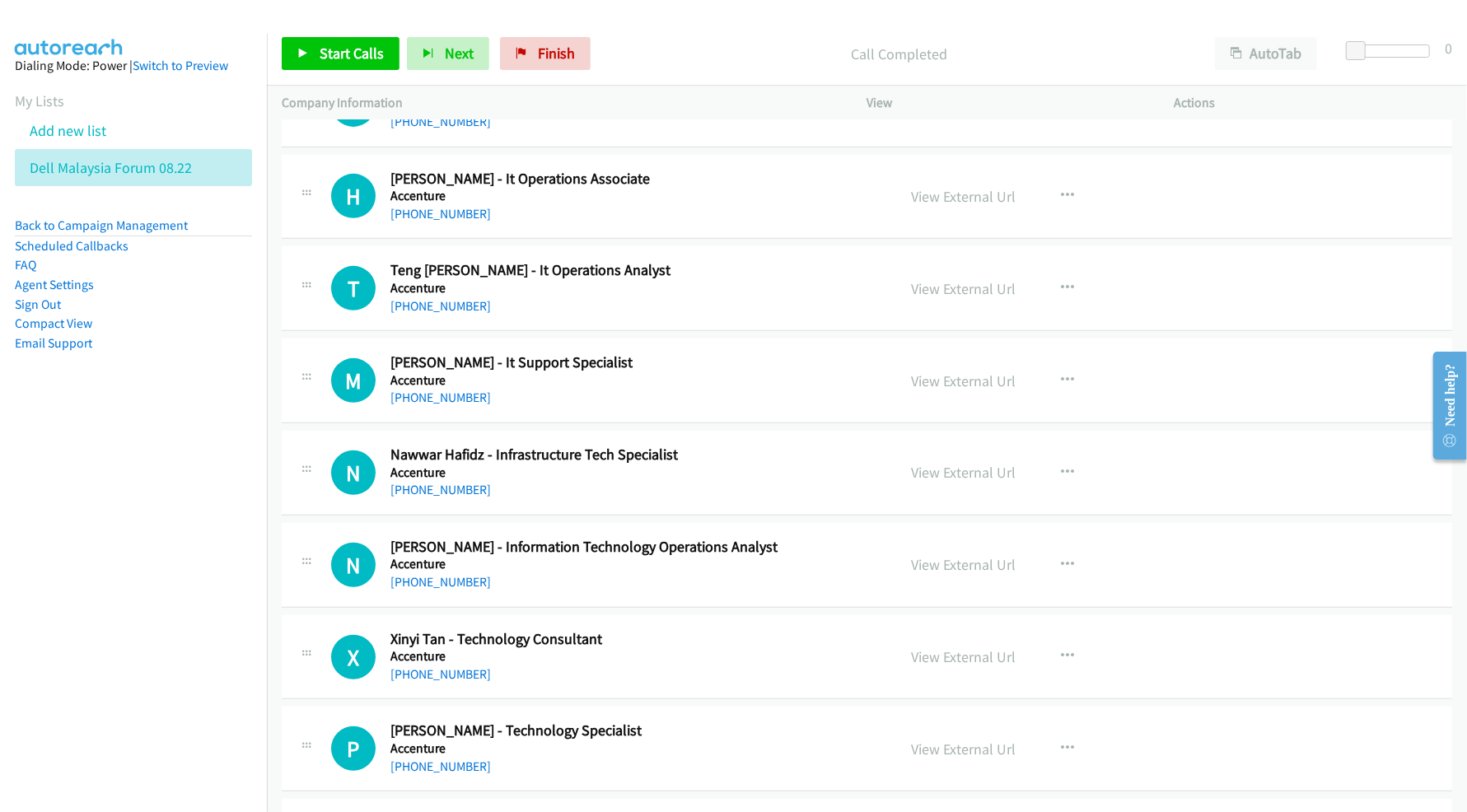
scroll to position [9337, 0]
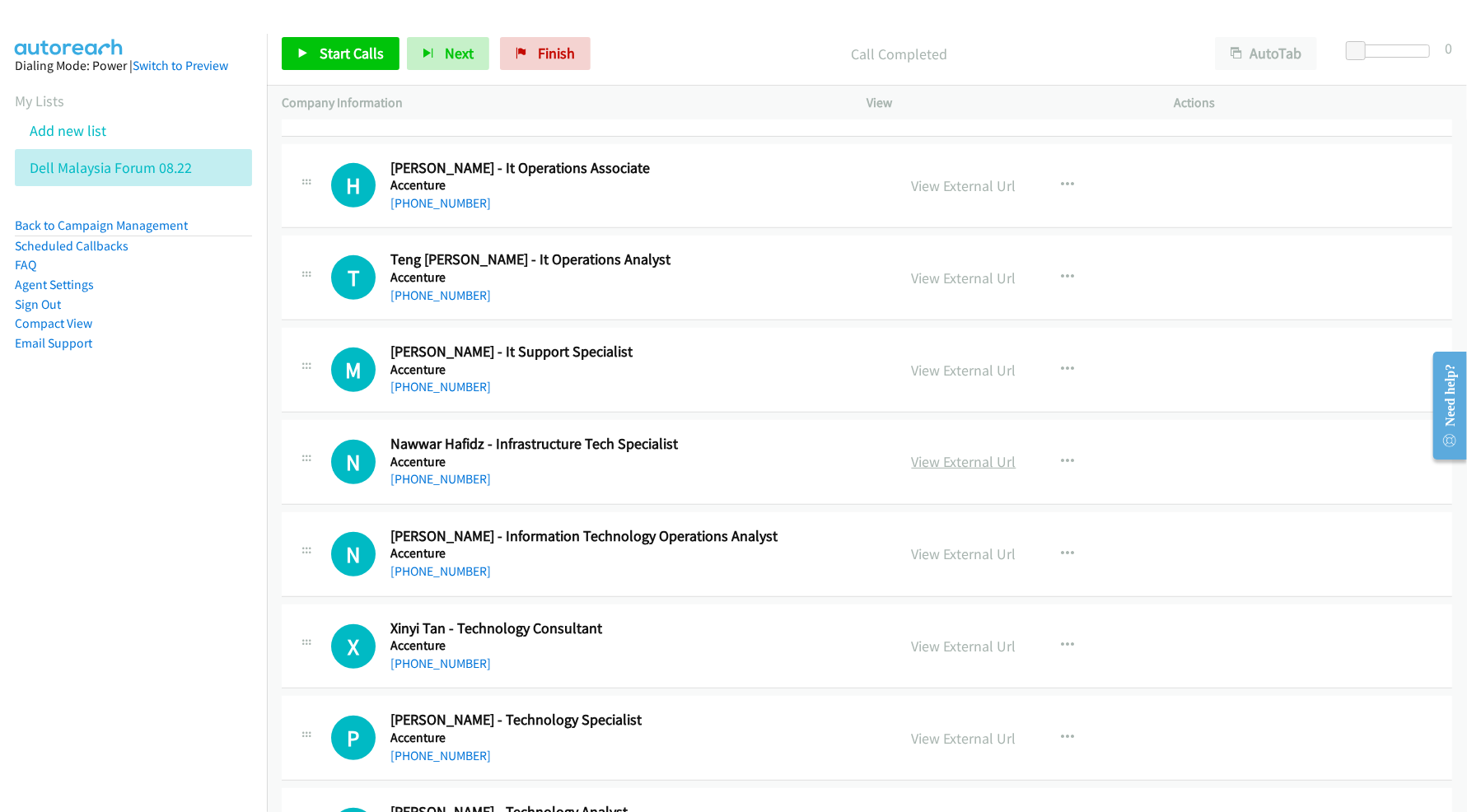
click at [917, 471] on link "View External Url" at bounding box center [964, 462] width 105 height 19
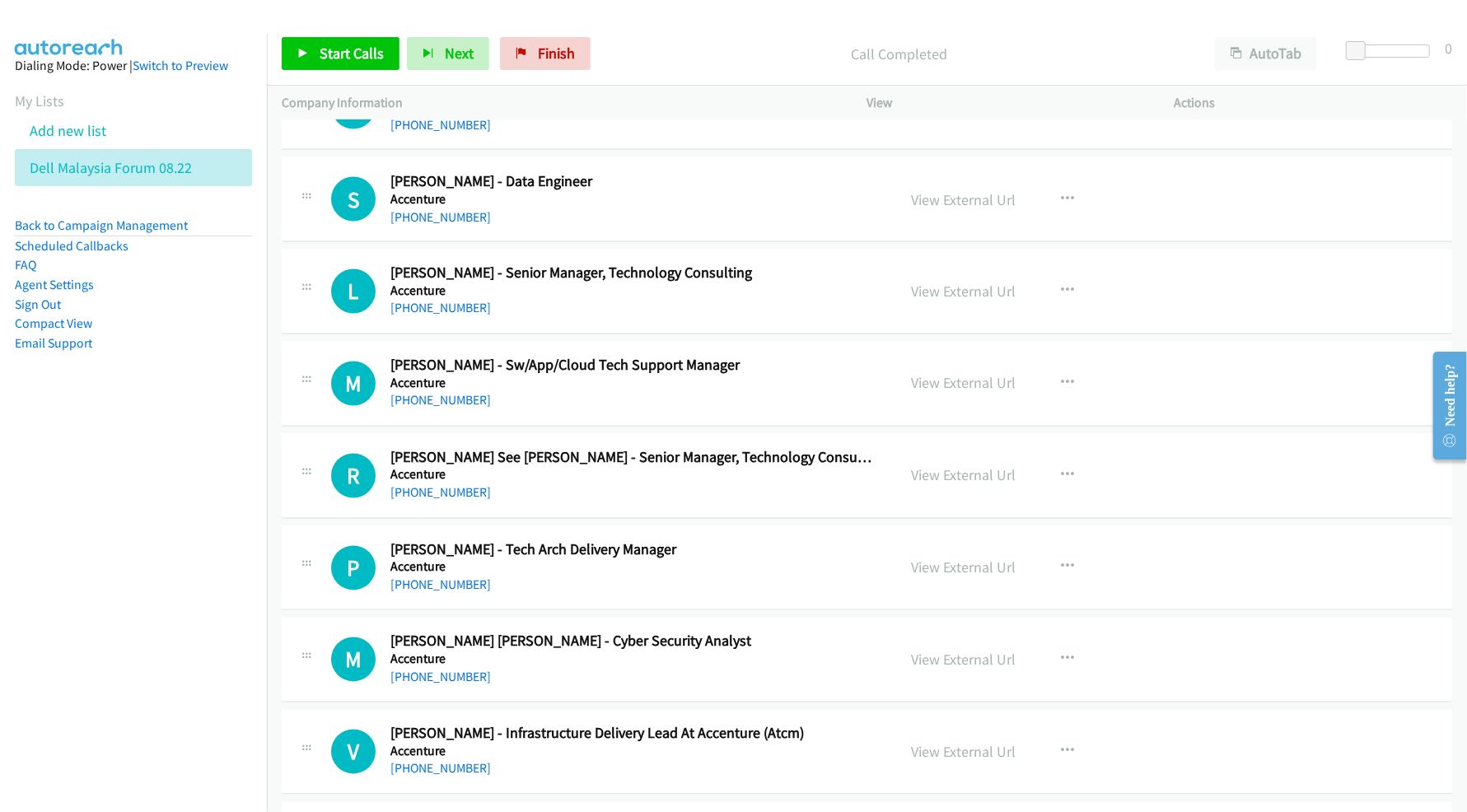
scroll to position [10765, 0]
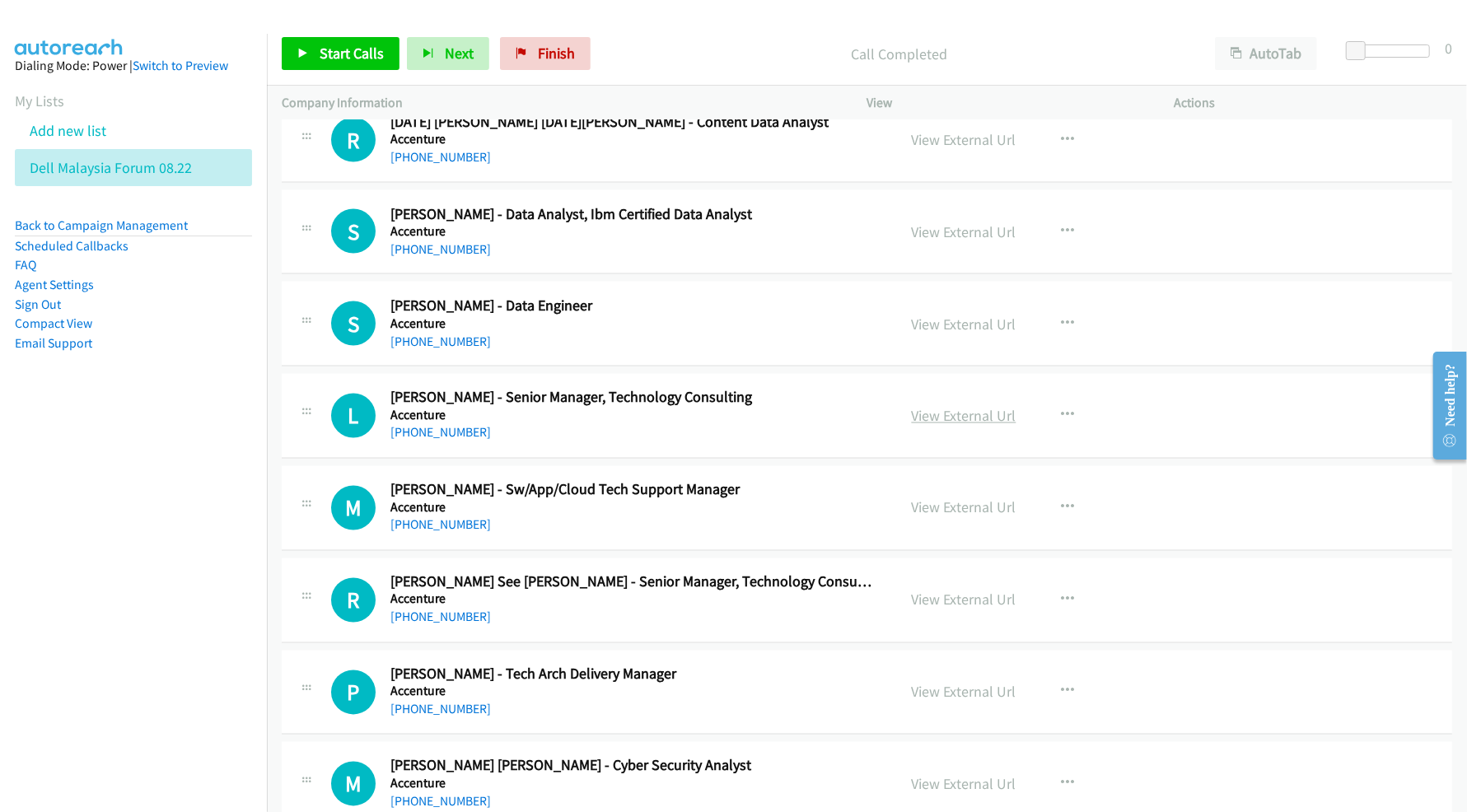
click at [944, 426] on link "View External Url" at bounding box center [964, 417] width 105 height 19
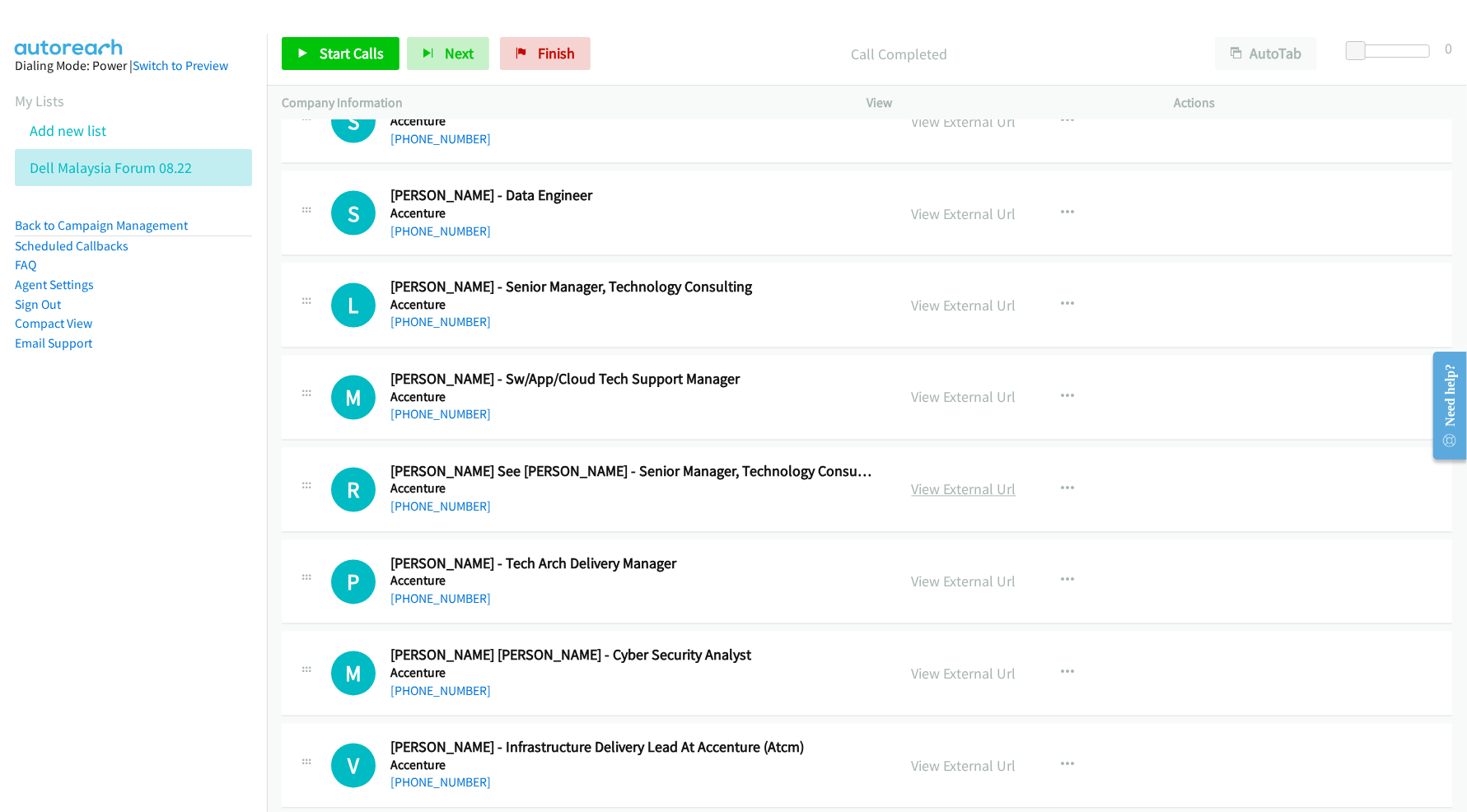
click at [961, 500] on link "View External Url" at bounding box center [964, 490] width 105 height 19
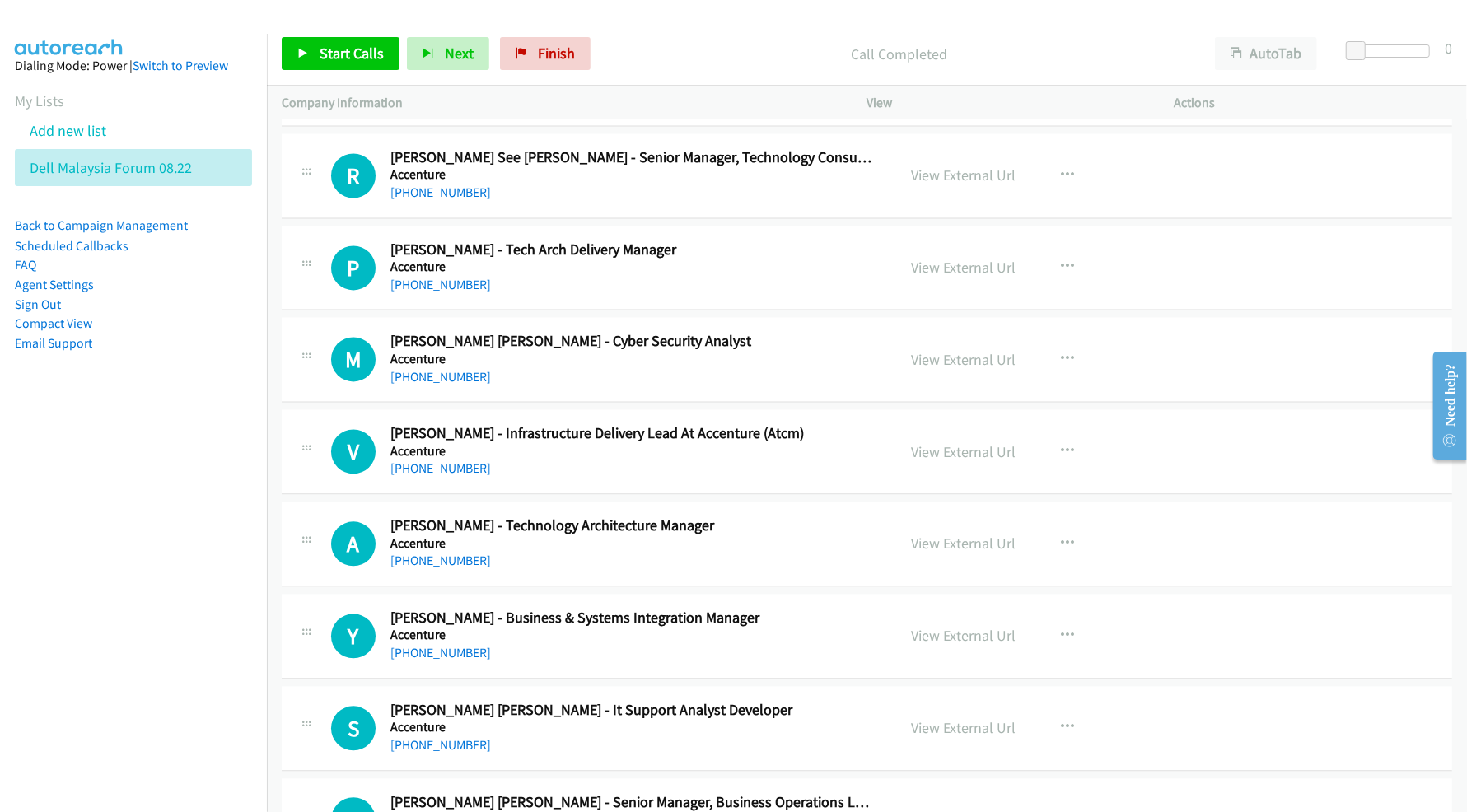
scroll to position [11204, 0]
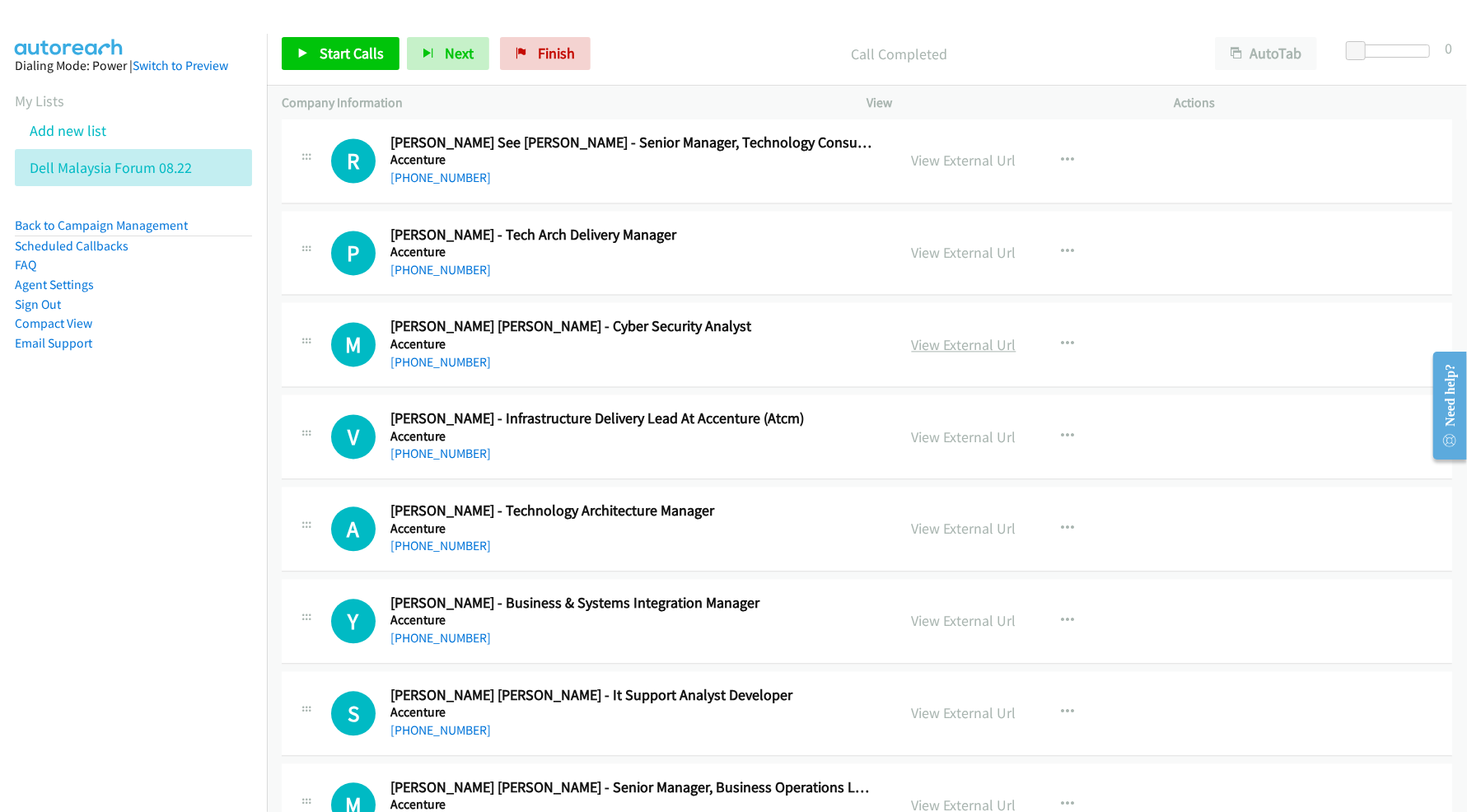
click at [928, 354] on link "View External Url" at bounding box center [964, 345] width 105 height 19
click at [932, 446] on link "View External Url" at bounding box center [964, 438] width 105 height 19
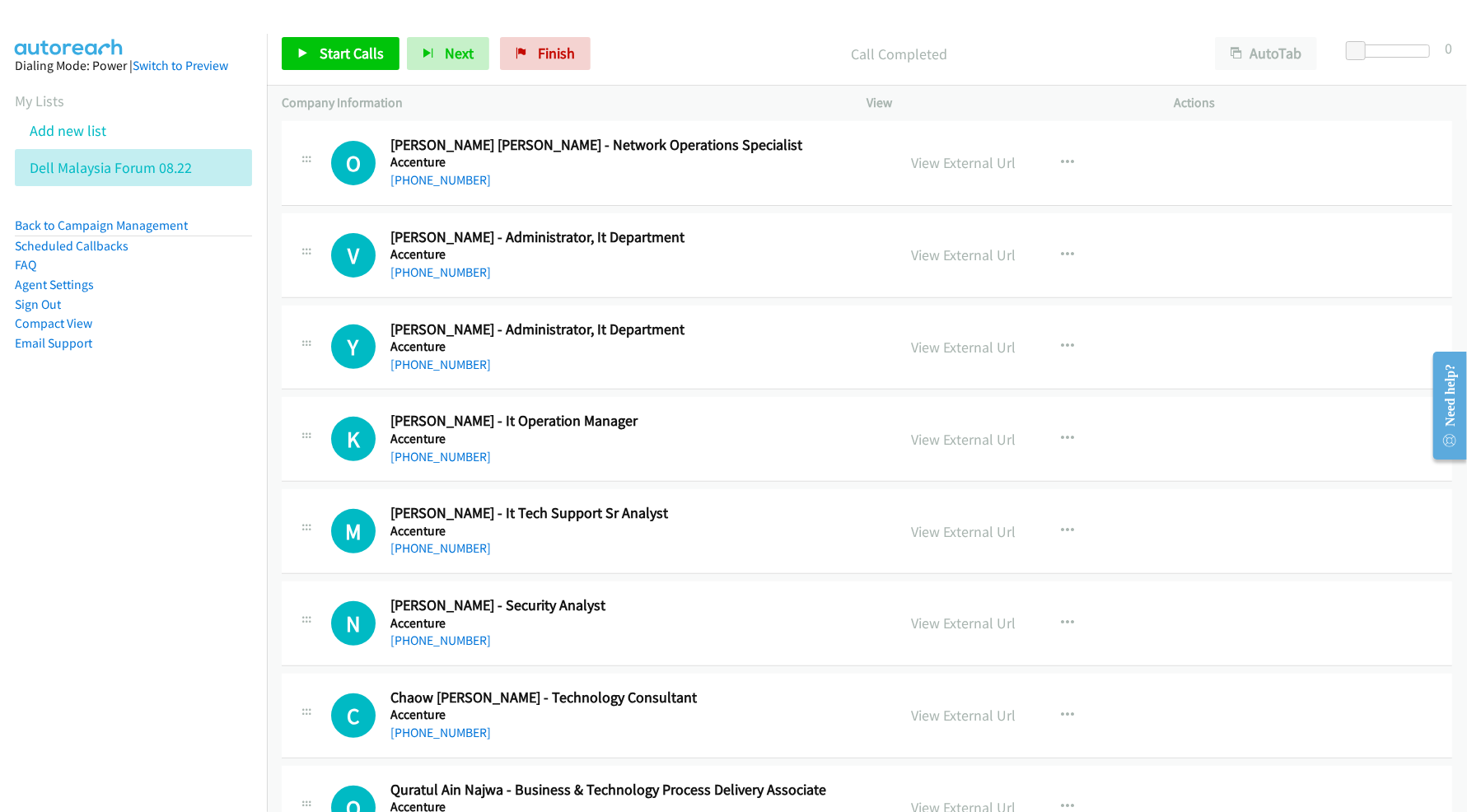
scroll to position [13621, 0]
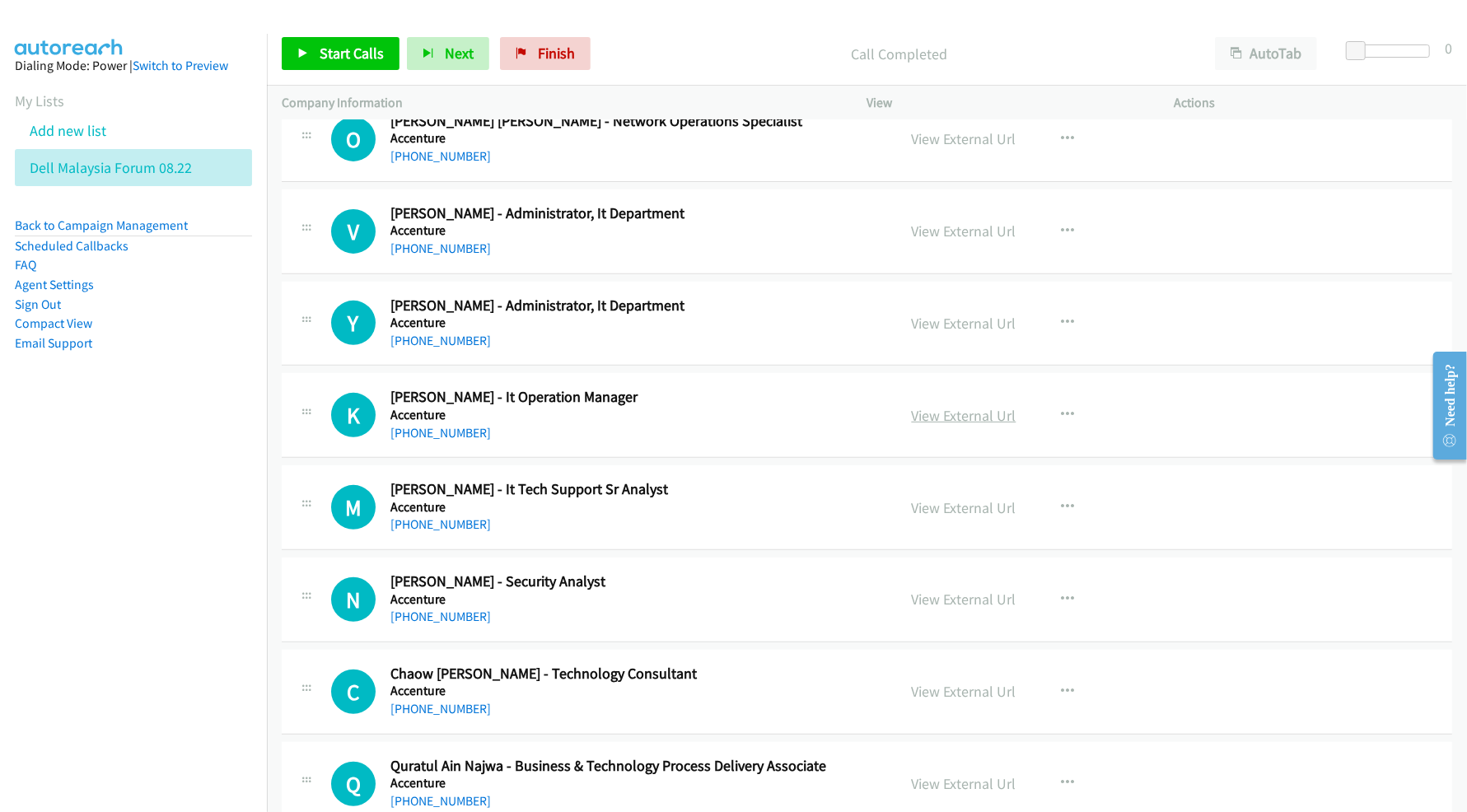
drag, startPoint x: 925, startPoint y: 453, endPoint x: 906, endPoint y: 456, distance: 19.2
click at [925, 425] on link "View External Url" at bounding box center [964, 416] width 105 height 19
